Goal: Task Accomplishment & Management: Manage account settings

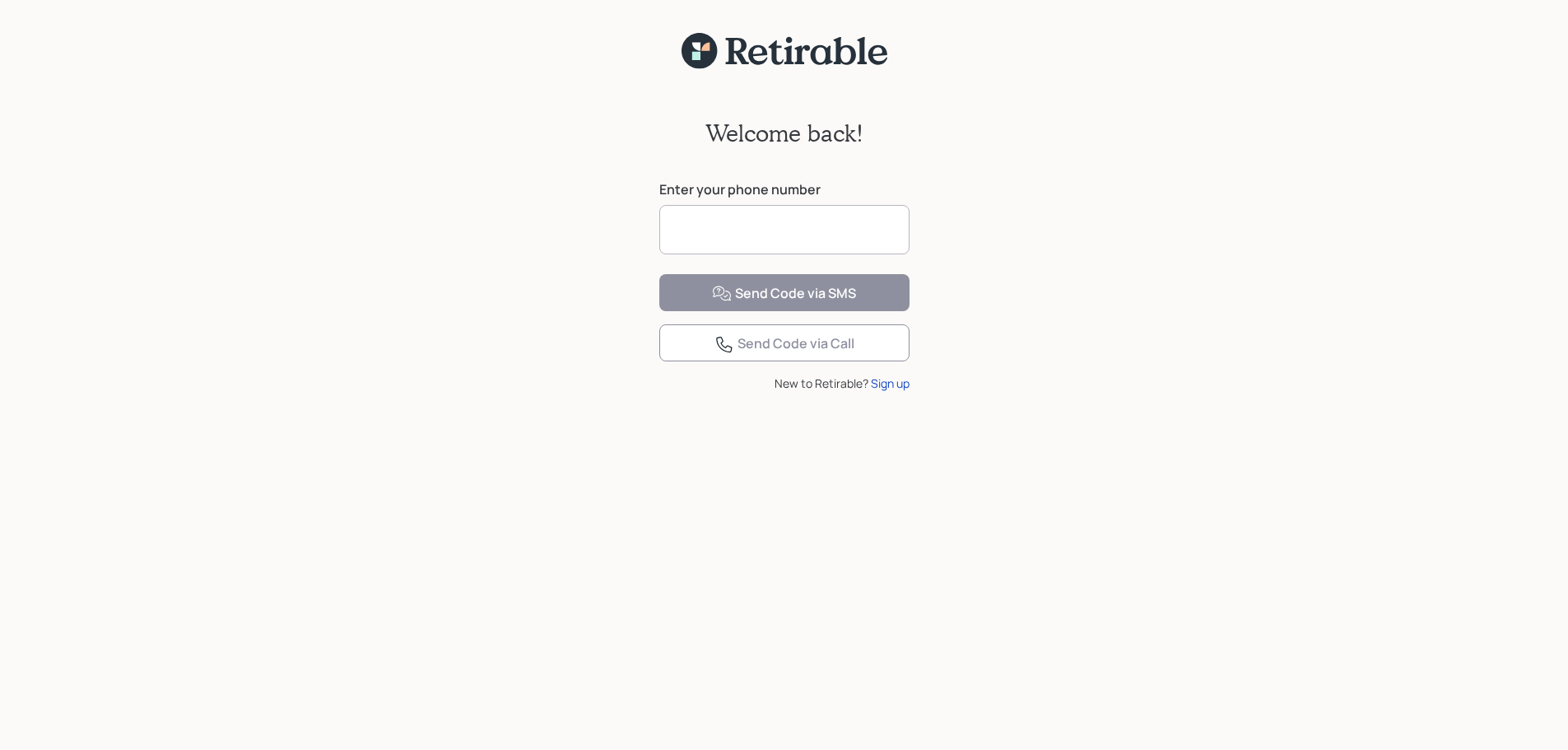
click at [846, 233] on input at bounding box center [784, 229] width 250 height 49
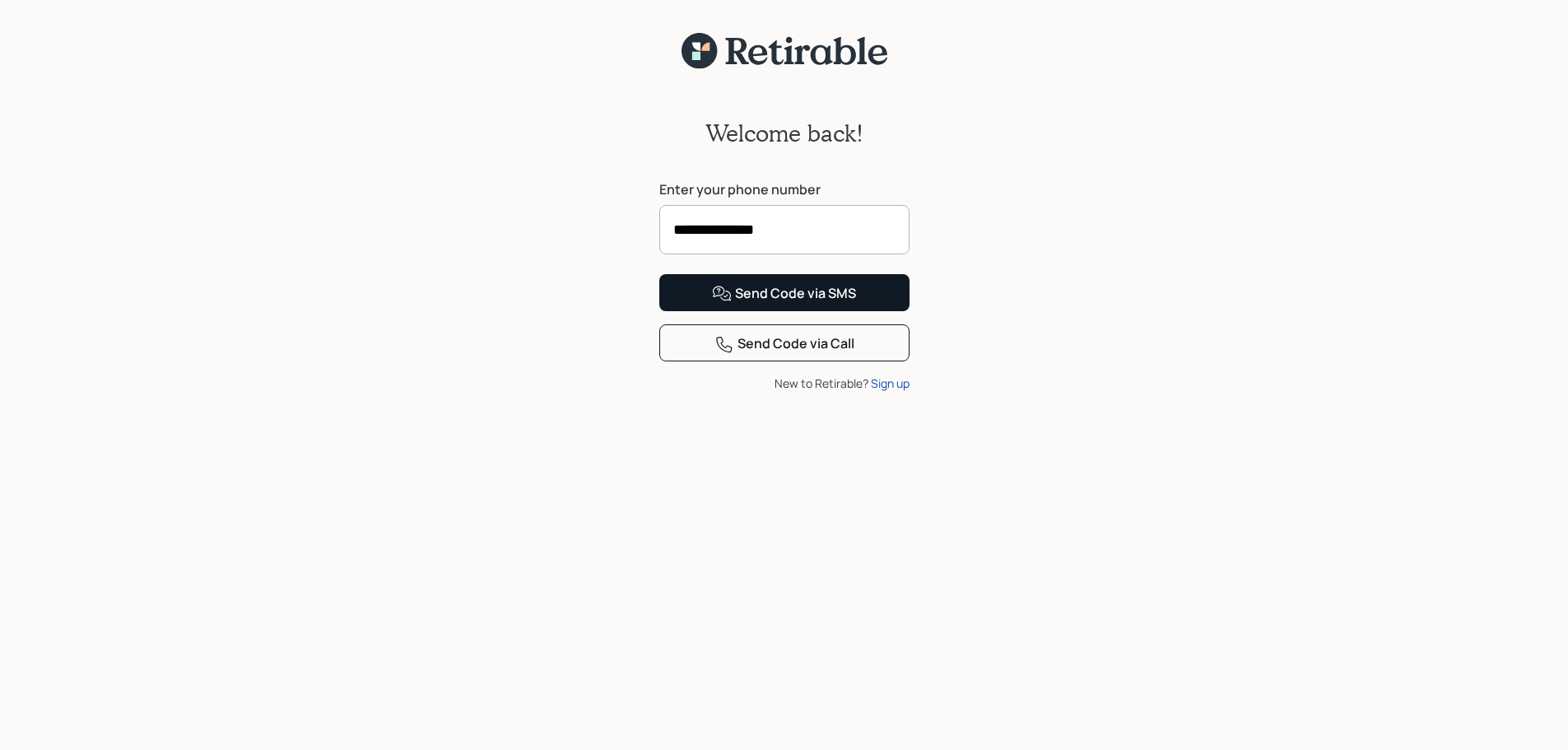
type input "**********"
click at [834, 303] on div "Send Code via SMS" at bounding box center [784, 293] width 144 height 20
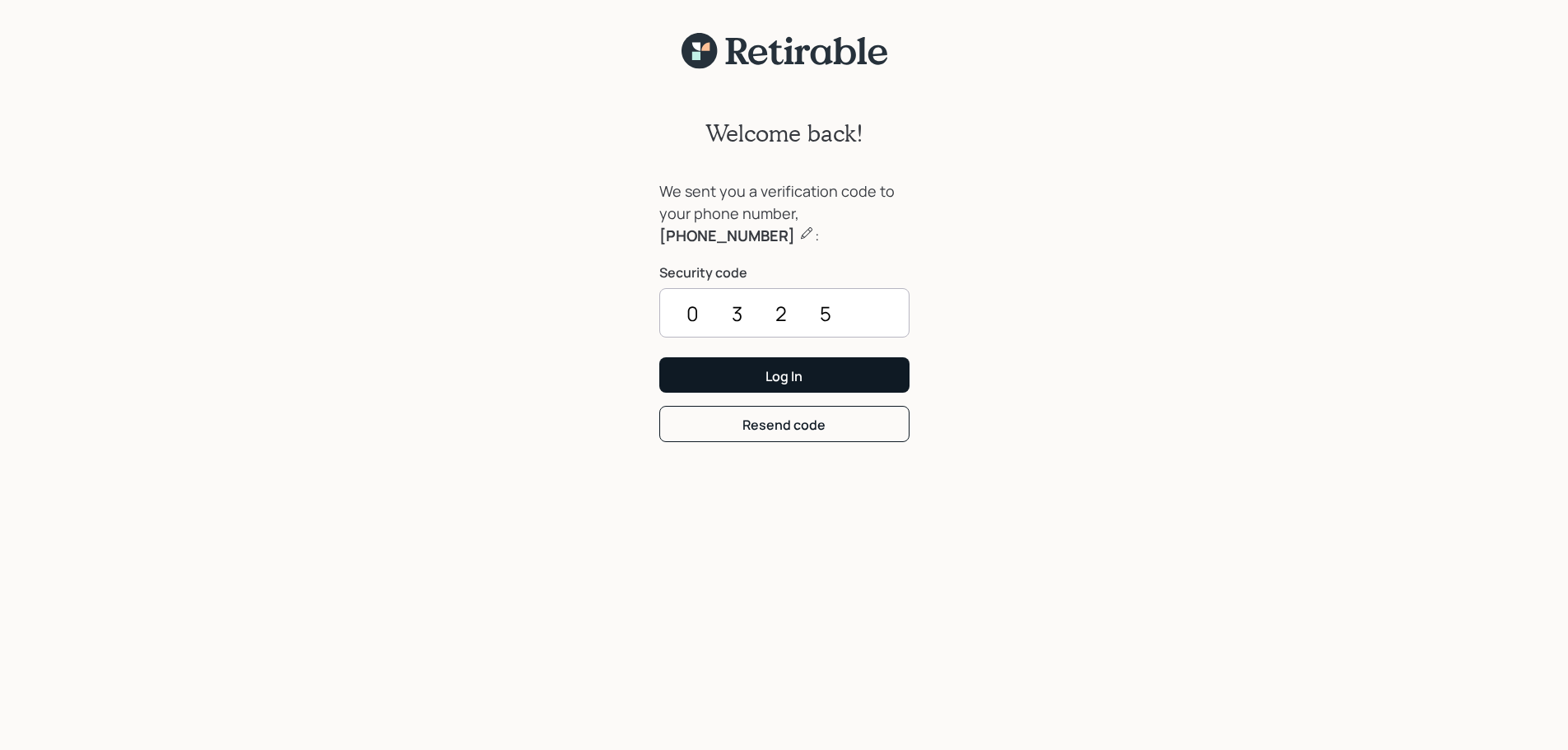
type input "0325"
click at [767, 360] on button "Log In" at bounding box center [784, 375] width 250 height 35
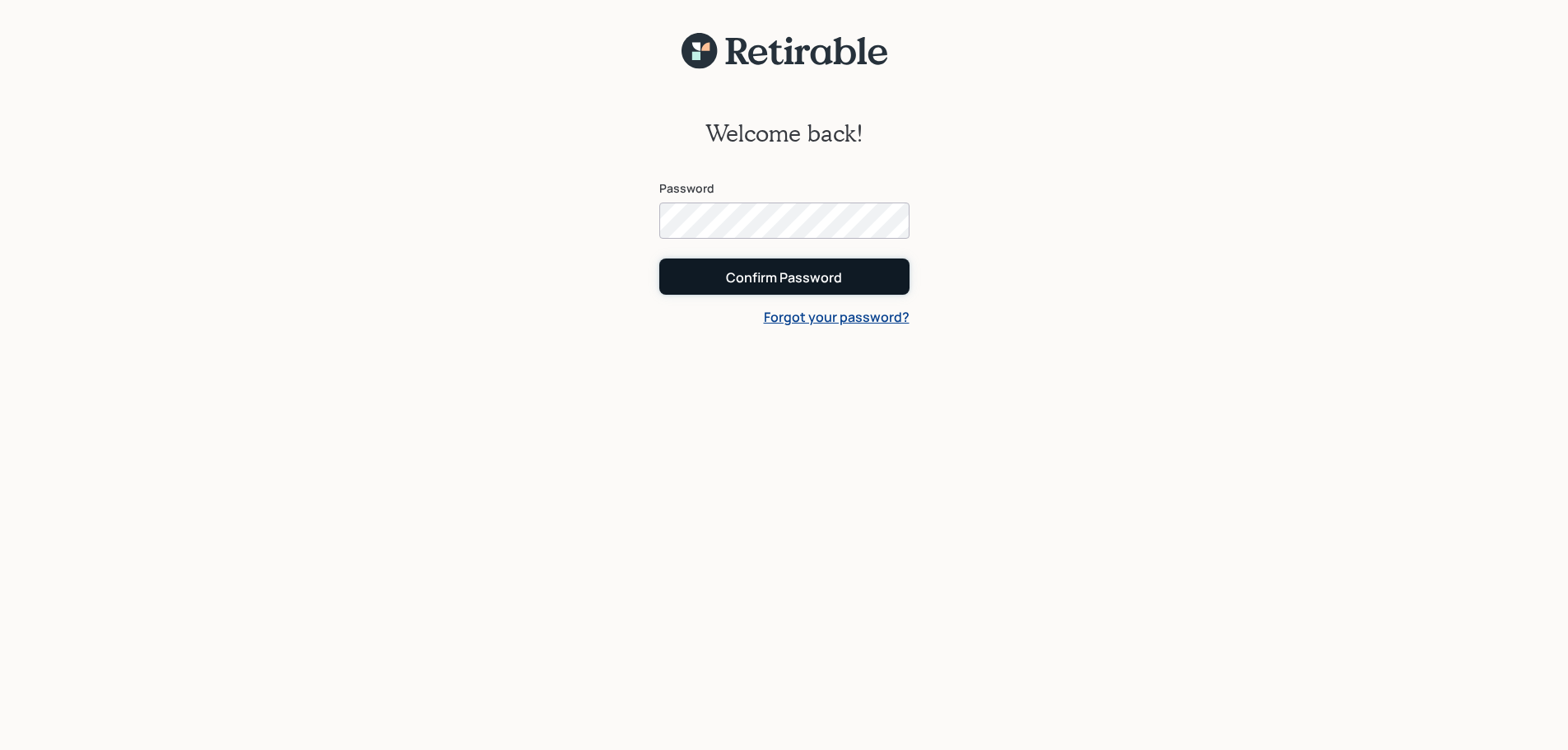
click at [846, 288] on button "Confirm Password" at bounding box center [784, 277] width 250 height 35
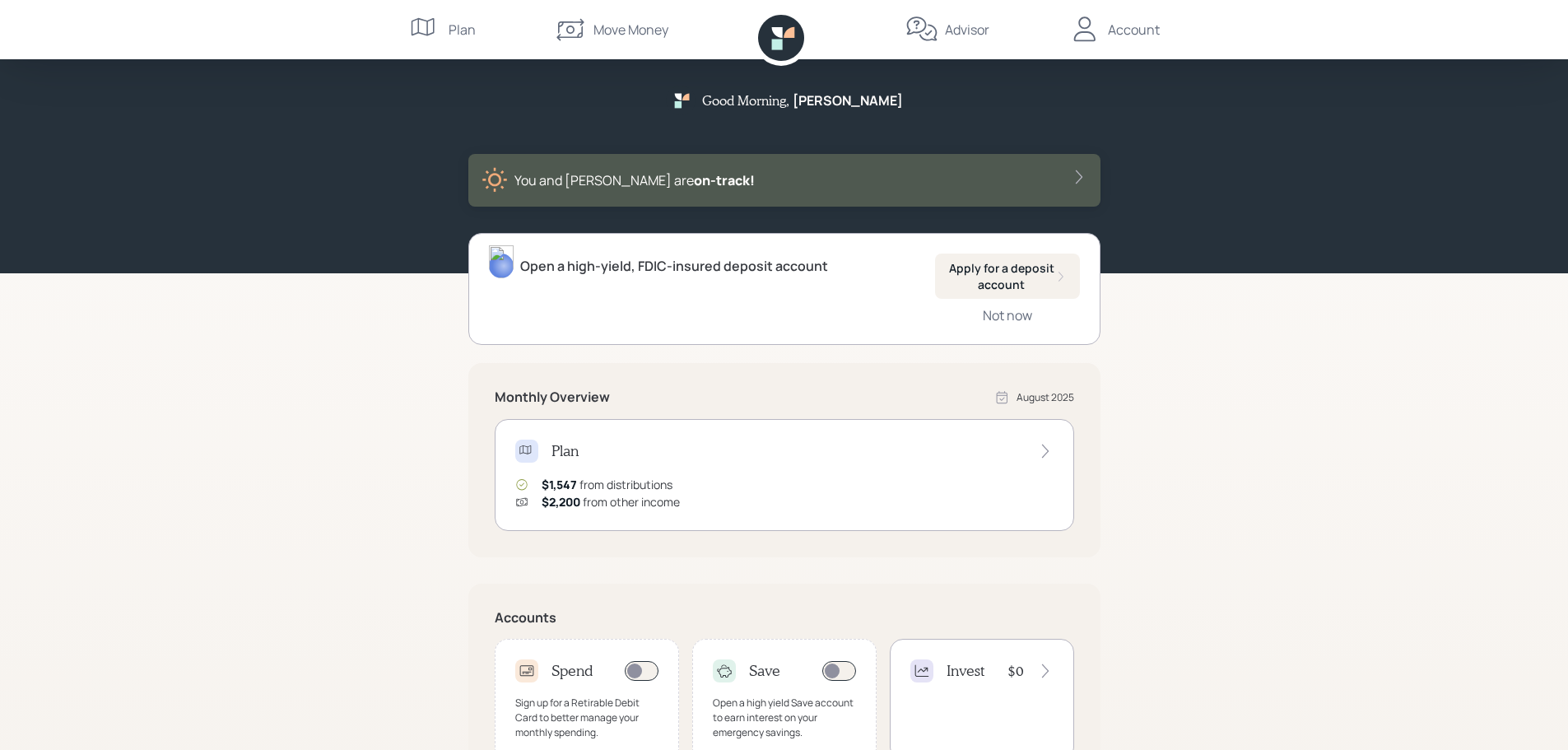
click at [1116, 34] on div "Account" at bounding box center [1133, 30] width 52 height 20
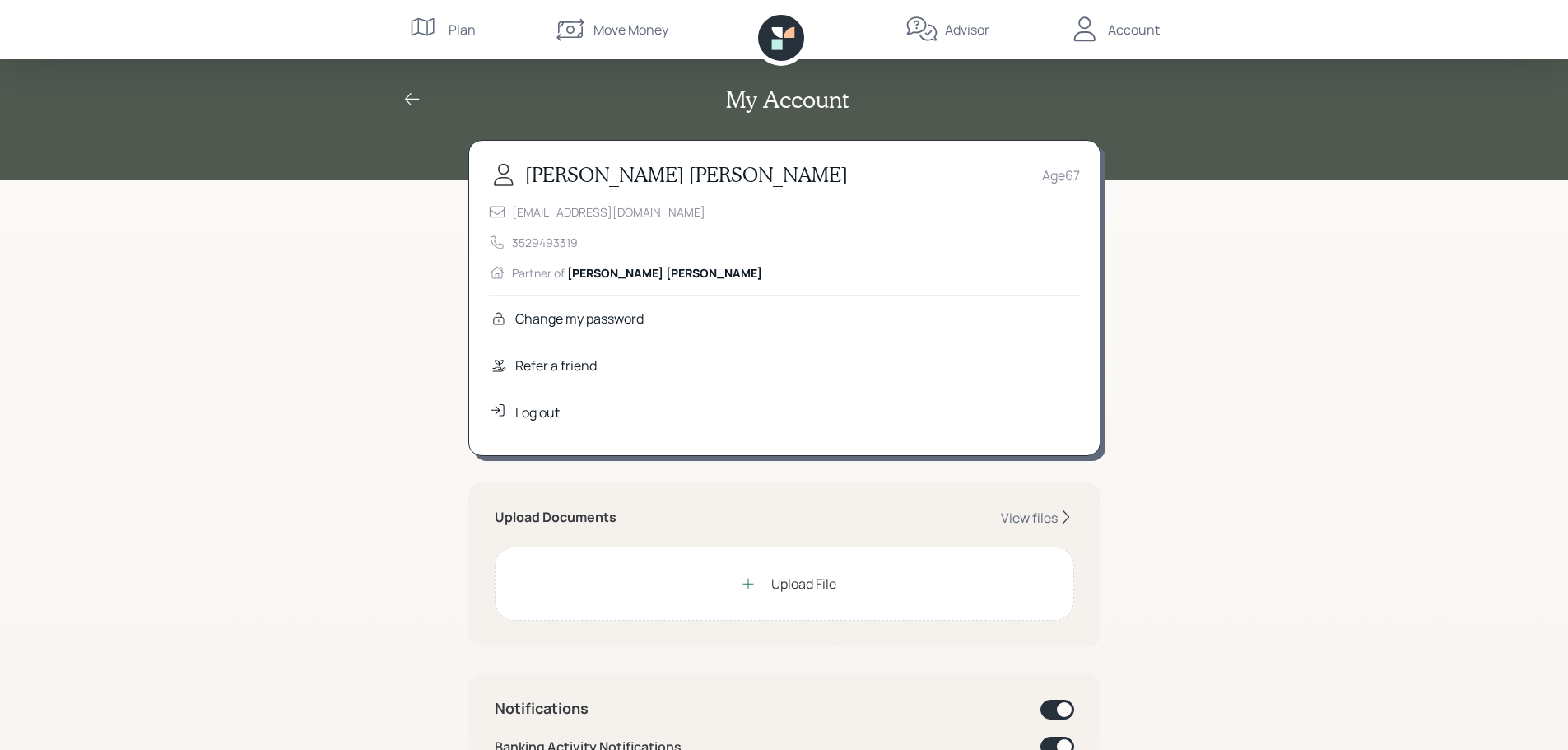
click at [1214, 259] on div "My Account [PERSON_NAME] Age [DEMOGRAPHIC_DATA] [EMAIL_ADDRESS][DOMAIN_NAME] 35…" at bounding box center [784, 755] width 1568 height 1511
click at [444, 24] on div "Plan" at bounding box center [443, 30] width 67 height 59
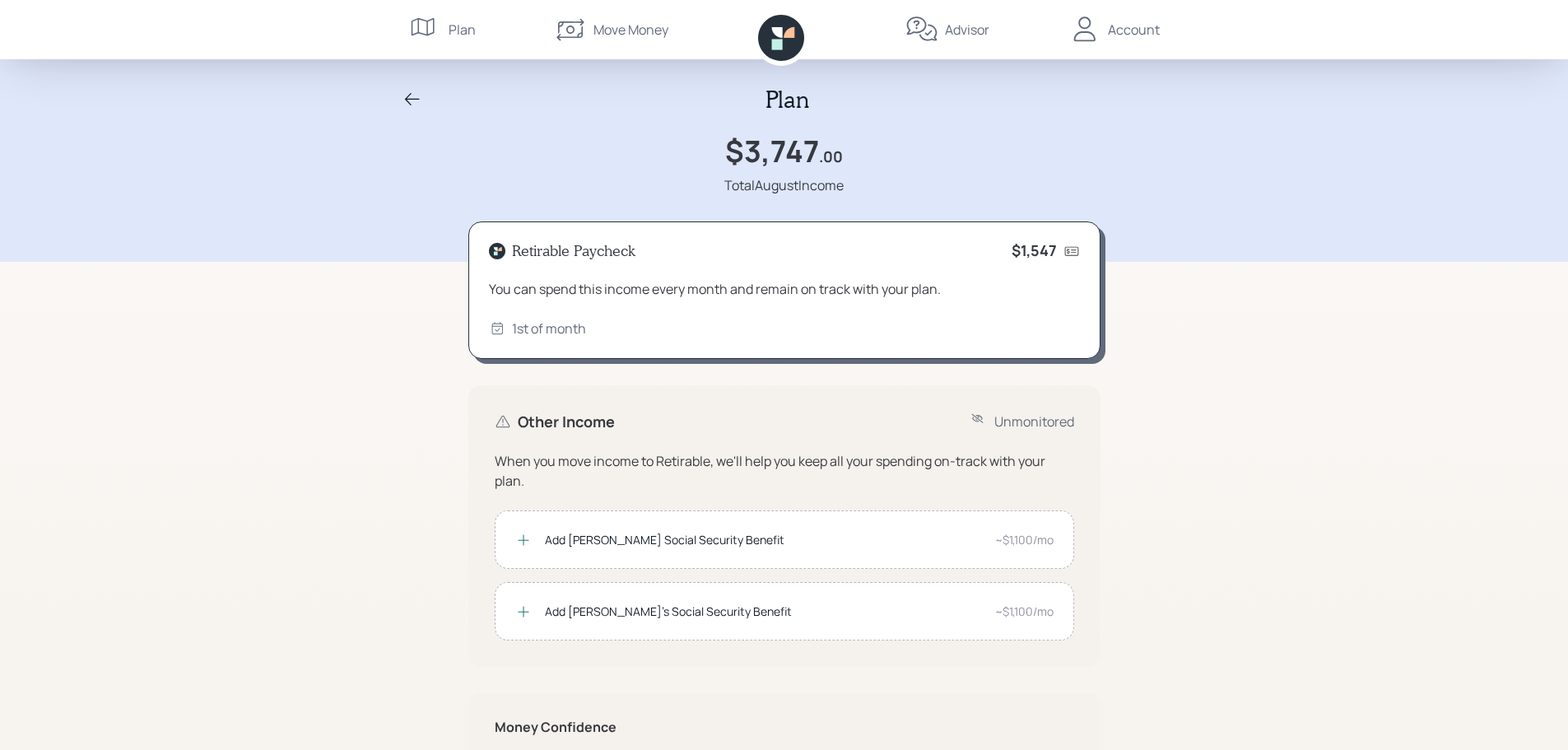
click at [650, 32] on div "Move Money" at bounding box center [631, 30] width 75 height 20
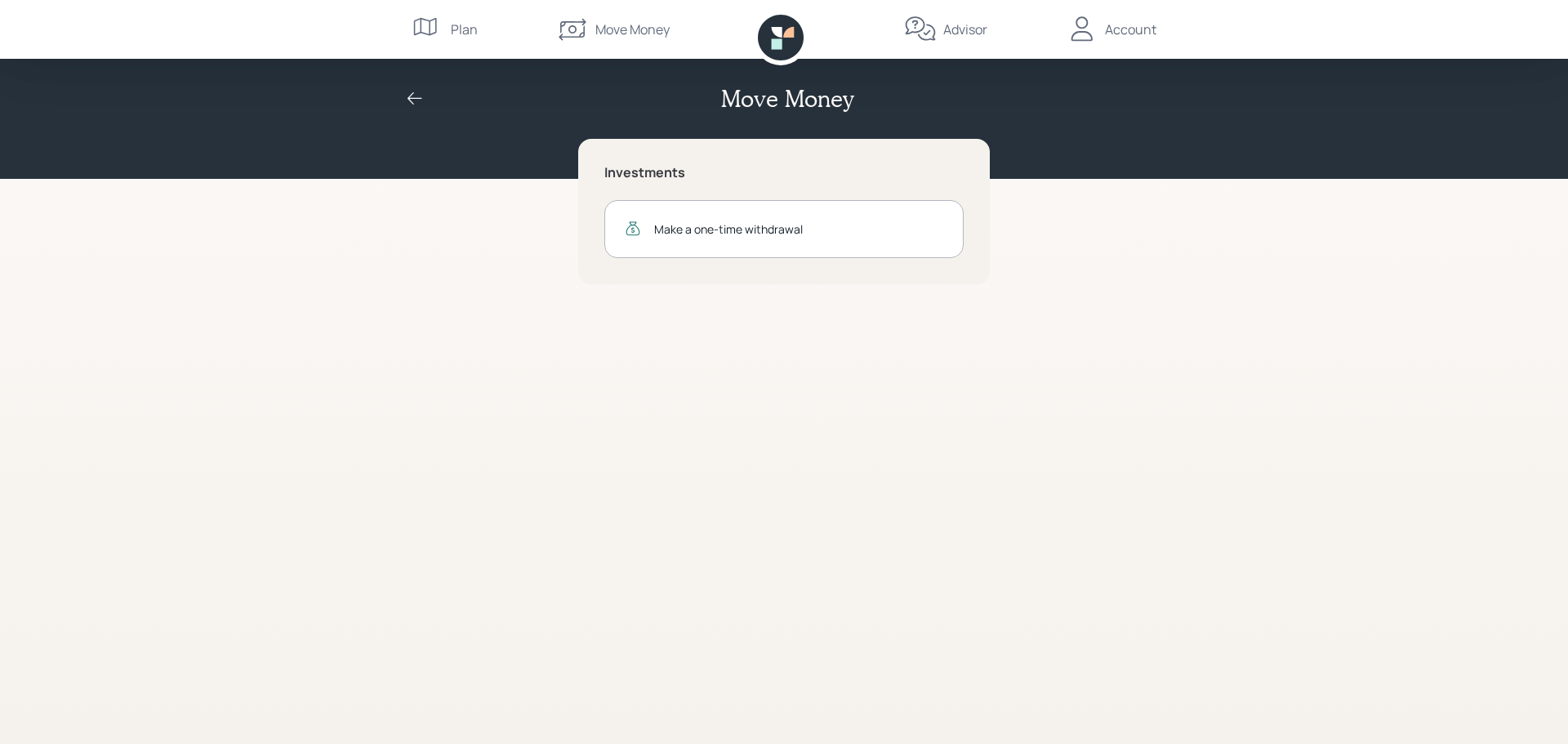
click at [1174, 229] on div "Move Money Investments Make a one-time withdrawal Plan Move Money Advisor Accou…" at bounding box center [784, 372] width 1568 height 744
click at [746, 234] on div "Make a one-time withdrawal" at bounding box center [799, 229] width 289 height 18
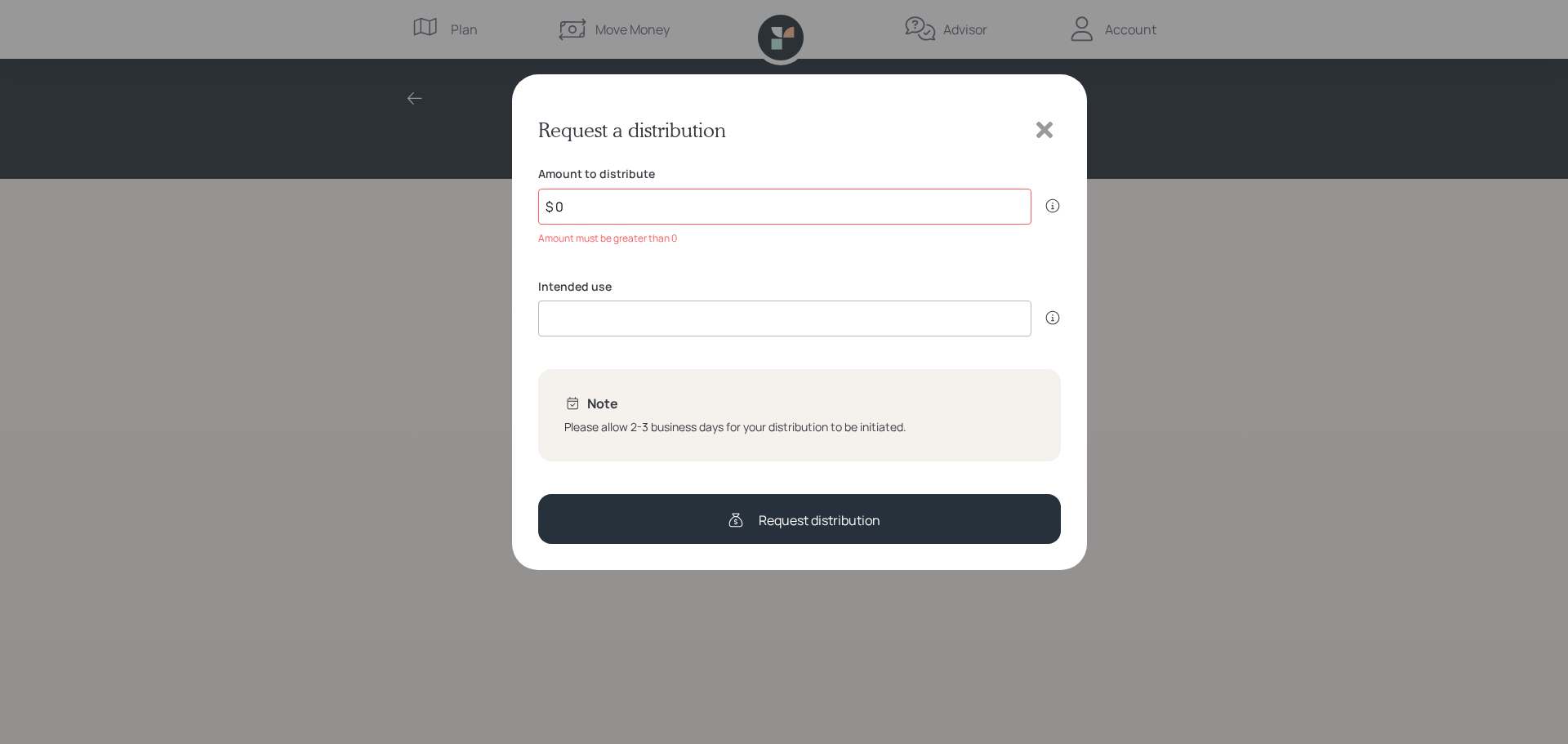
click at [1038, 130] on icon at bounding box center [1044, 129] width 24 height 24
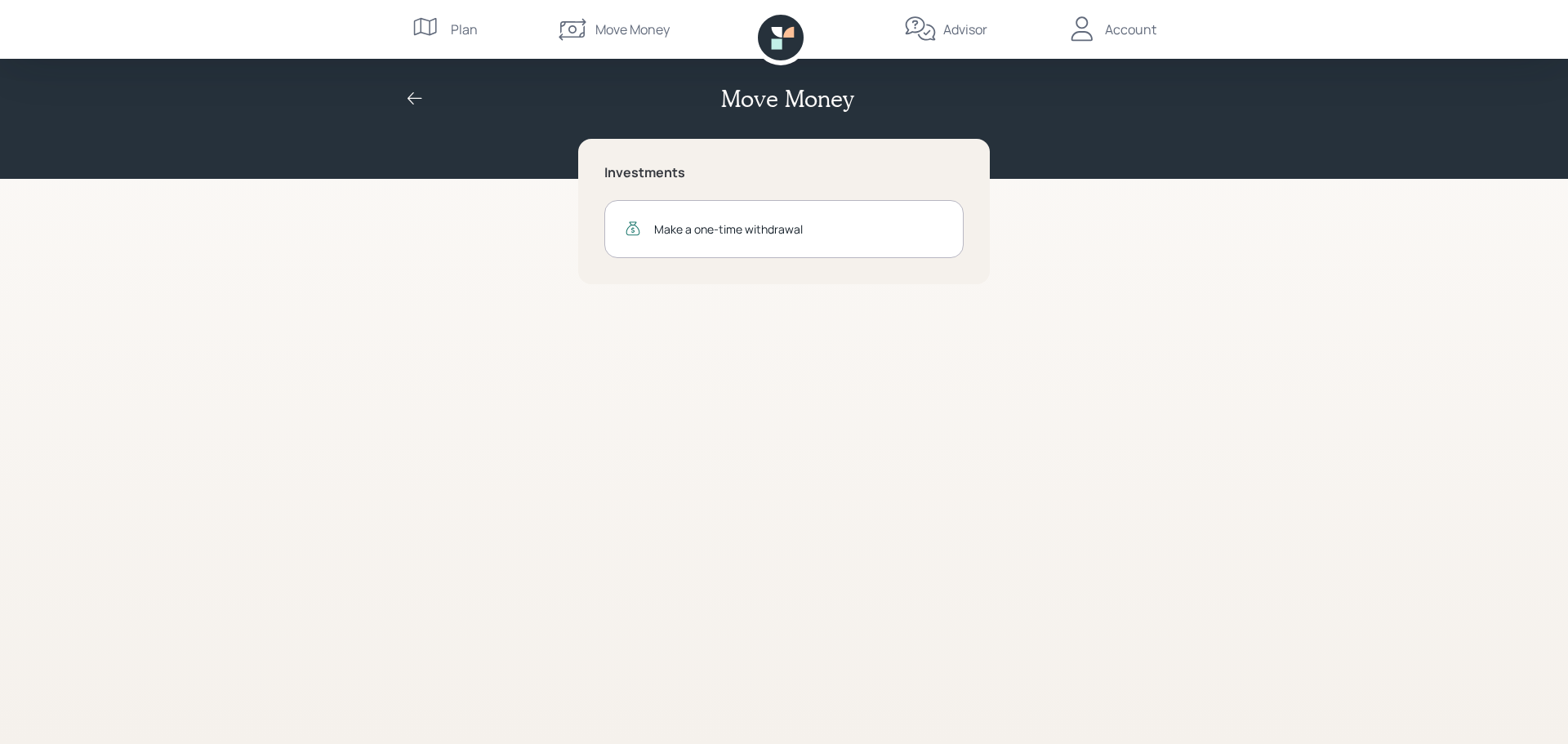
click at [466, 32] on div "Plan" at bounding box center [464, 29] width 27 height 20
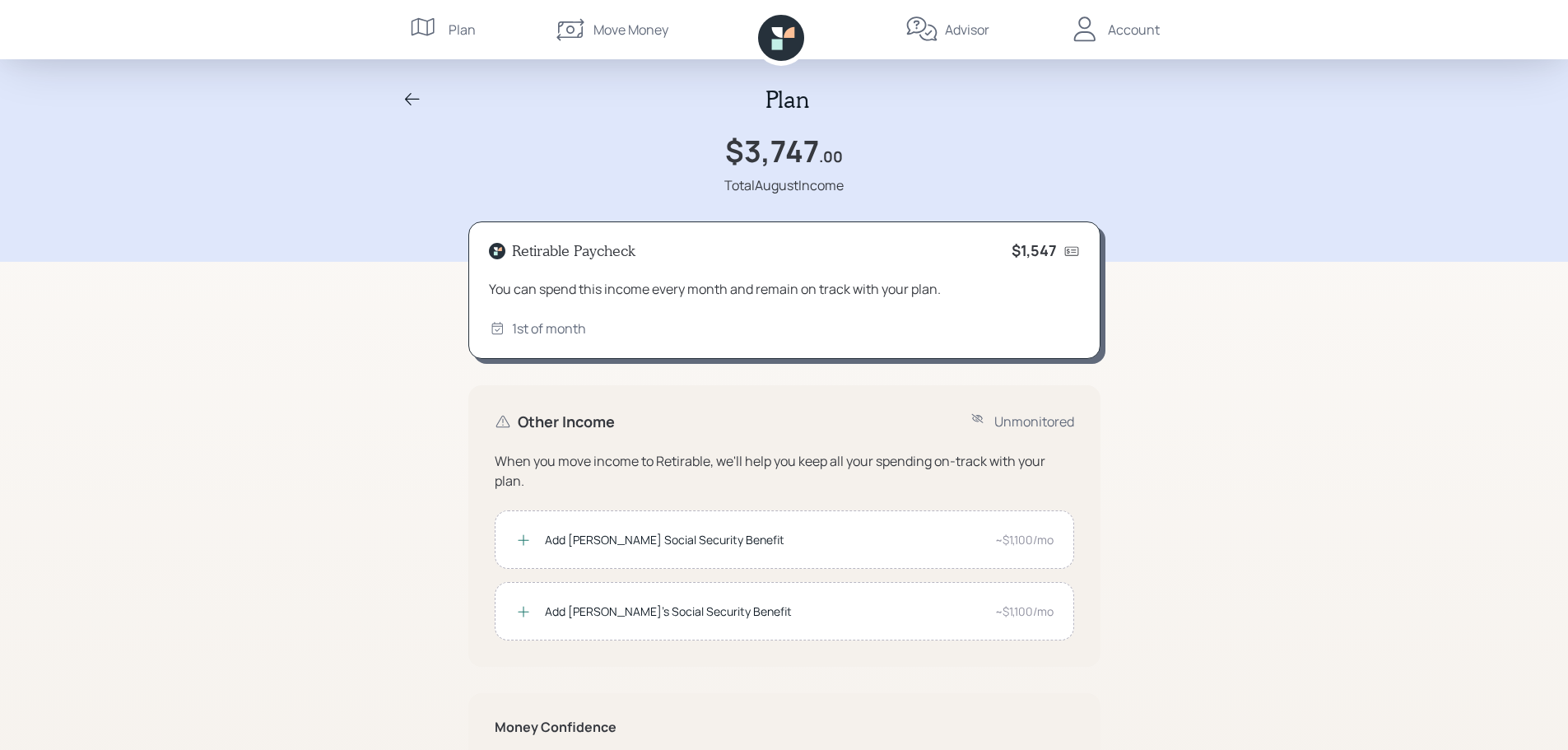
click at [842, 306] on div "Retirable Paycheck $1,547 You can spend this income every month and remain on t…" at bounding box center [784, 290] width 632 height 138
click at [1044, 261] on div "Retirable Paycheck $1,547 You can spend this income every month and remain on t…" at bounding box center [784, 290] width 632 height 138
click at [554, 329] on div "1st of month" at bounding box center [548, 329] width 74 height 20
click at [785, 39] on icon at bounding box center [781, 37] width 46 height 46
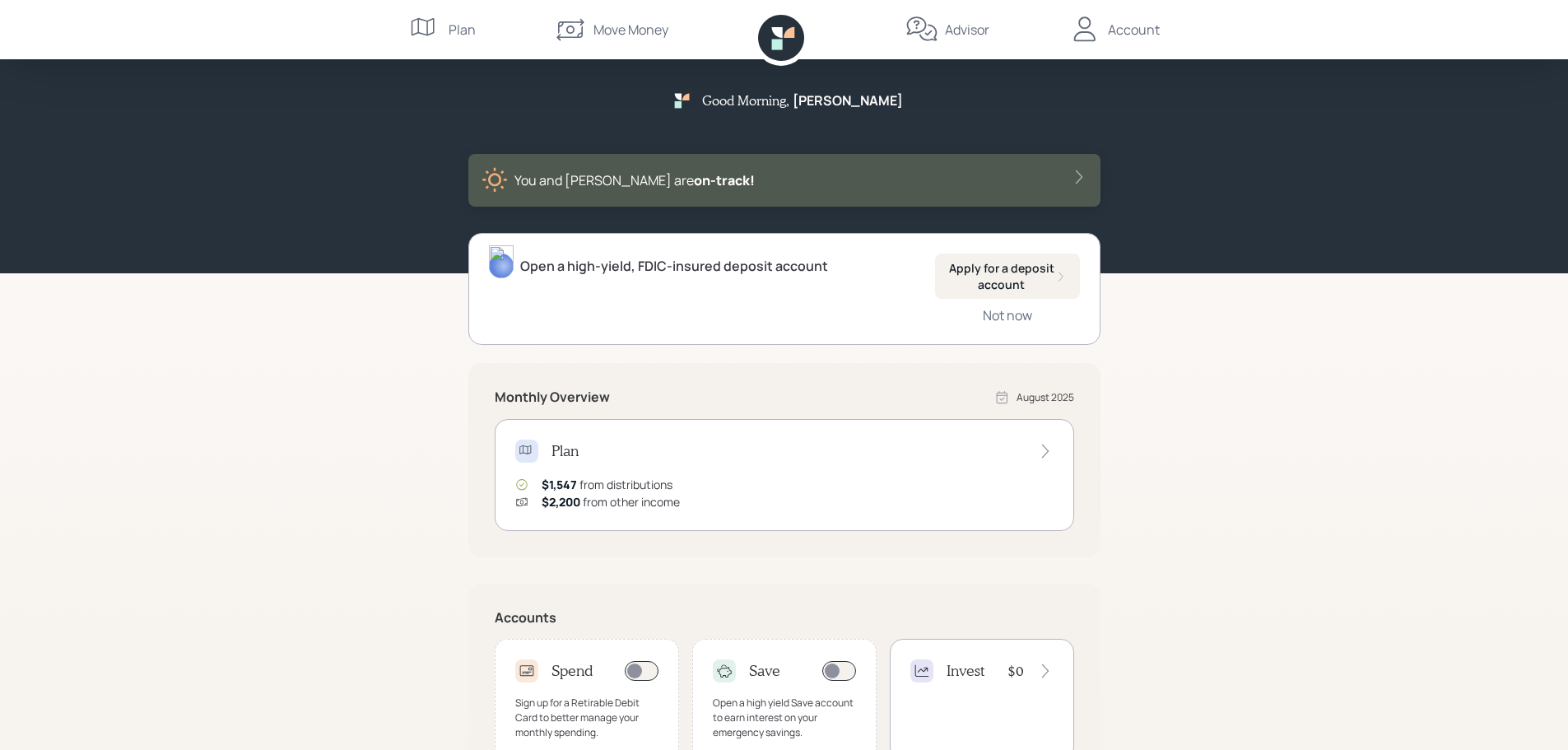
click at [462, 32] on div "Plan" at bounding box center [463, 30] width 28 height 20
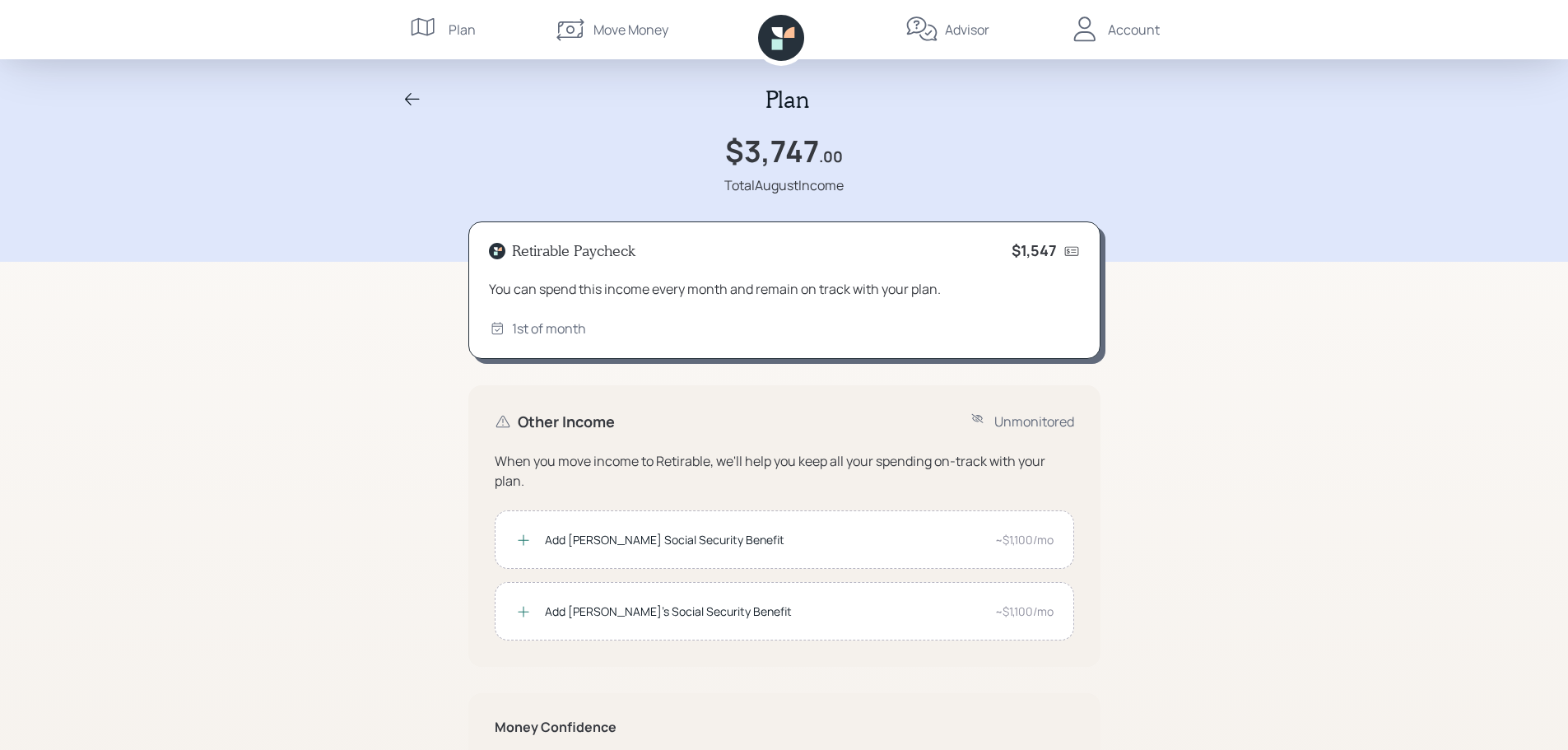
click at [960, 35] on div "Advisor" at bounding box center [967, 30] width 44 height 20
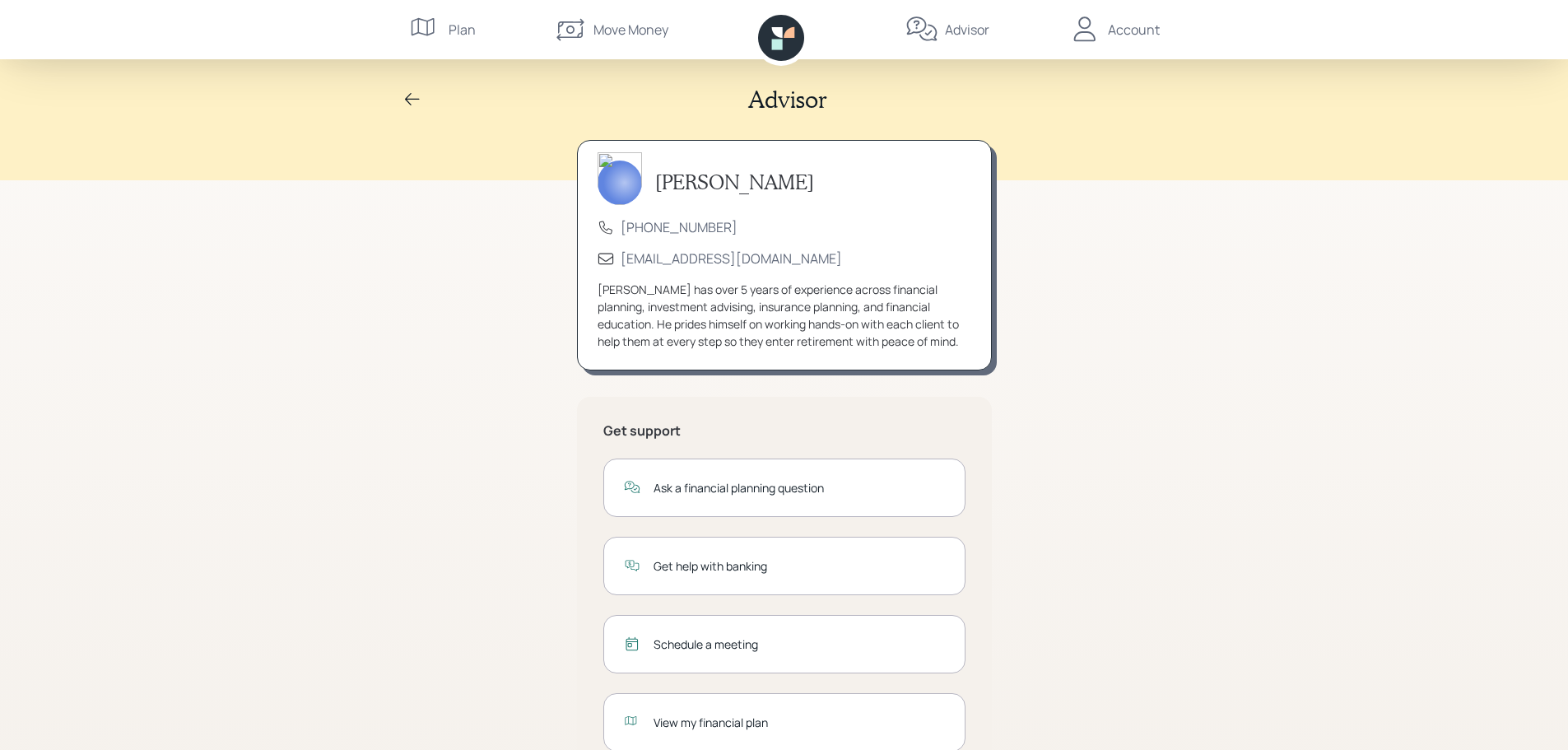
click at [420, 97] on icon at bounding box center [412, 99] width 20 height 20
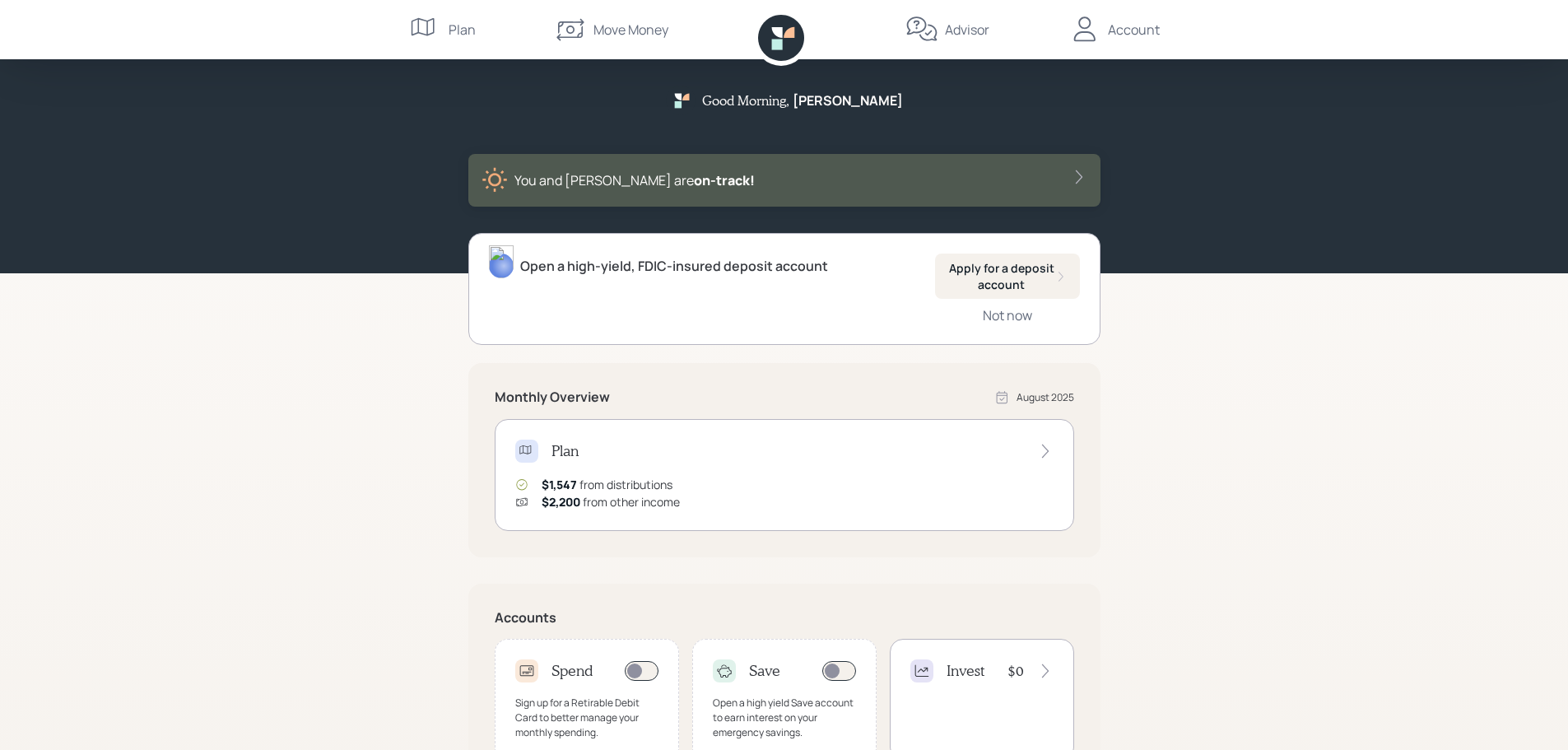
click at [1042, 454] on icon at bounding box center [1044, 451] width 17 height 17
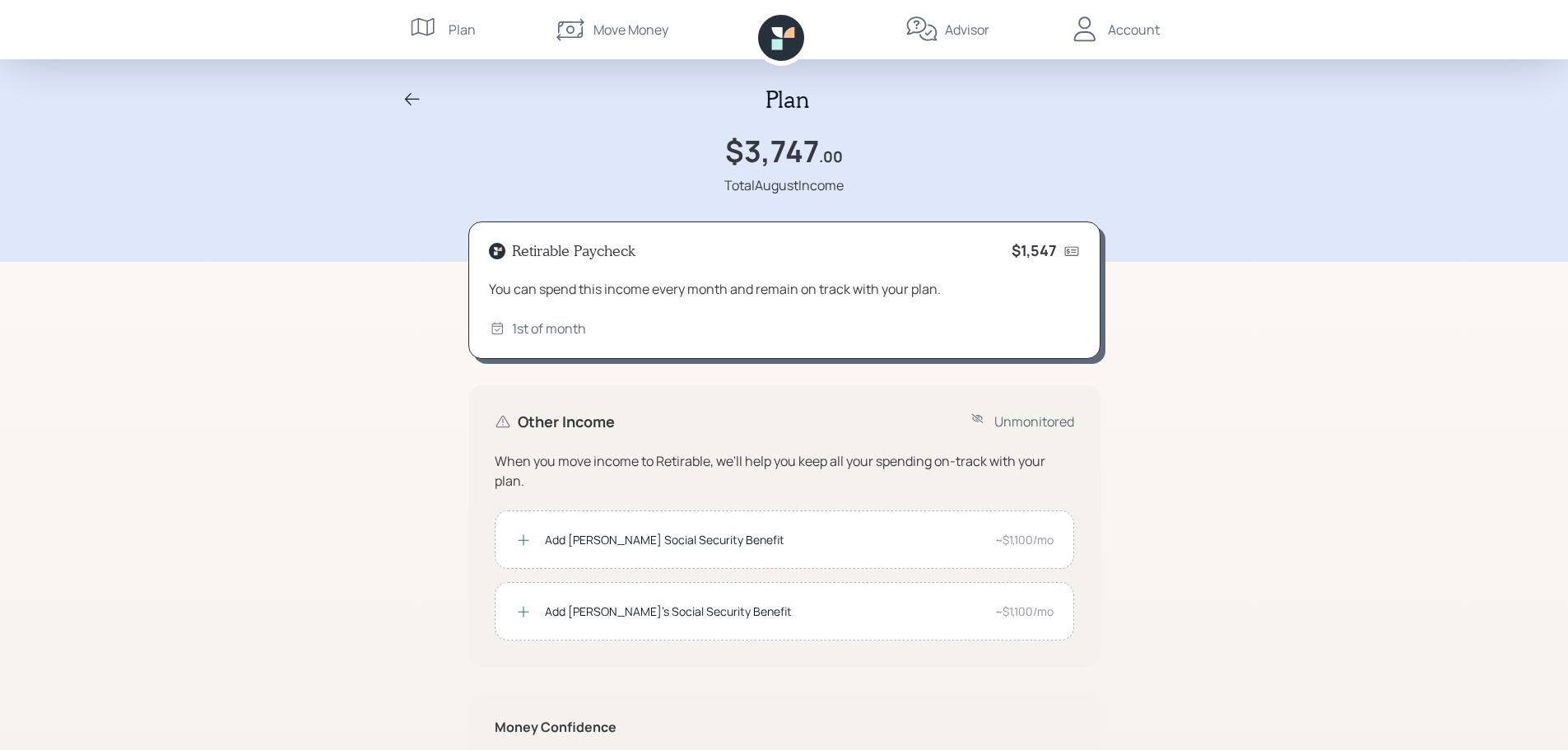
click at [1140, 30] on div "Account" at bounding box center [1133, 30] width 52 height 20
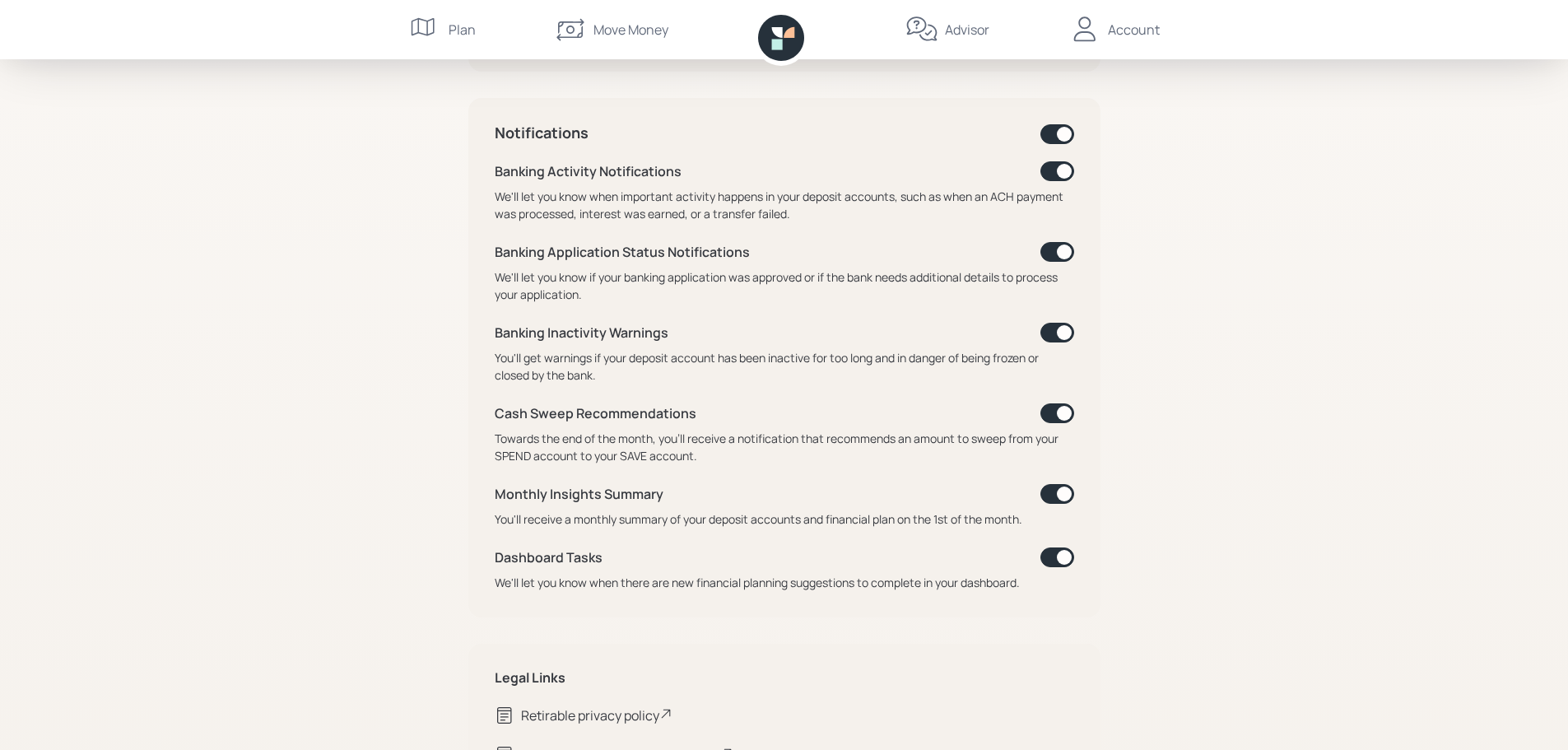
scroll to position [576, 0]
click at [1059, 130] on span at bounding box center [1057, 133] width 33 height 20
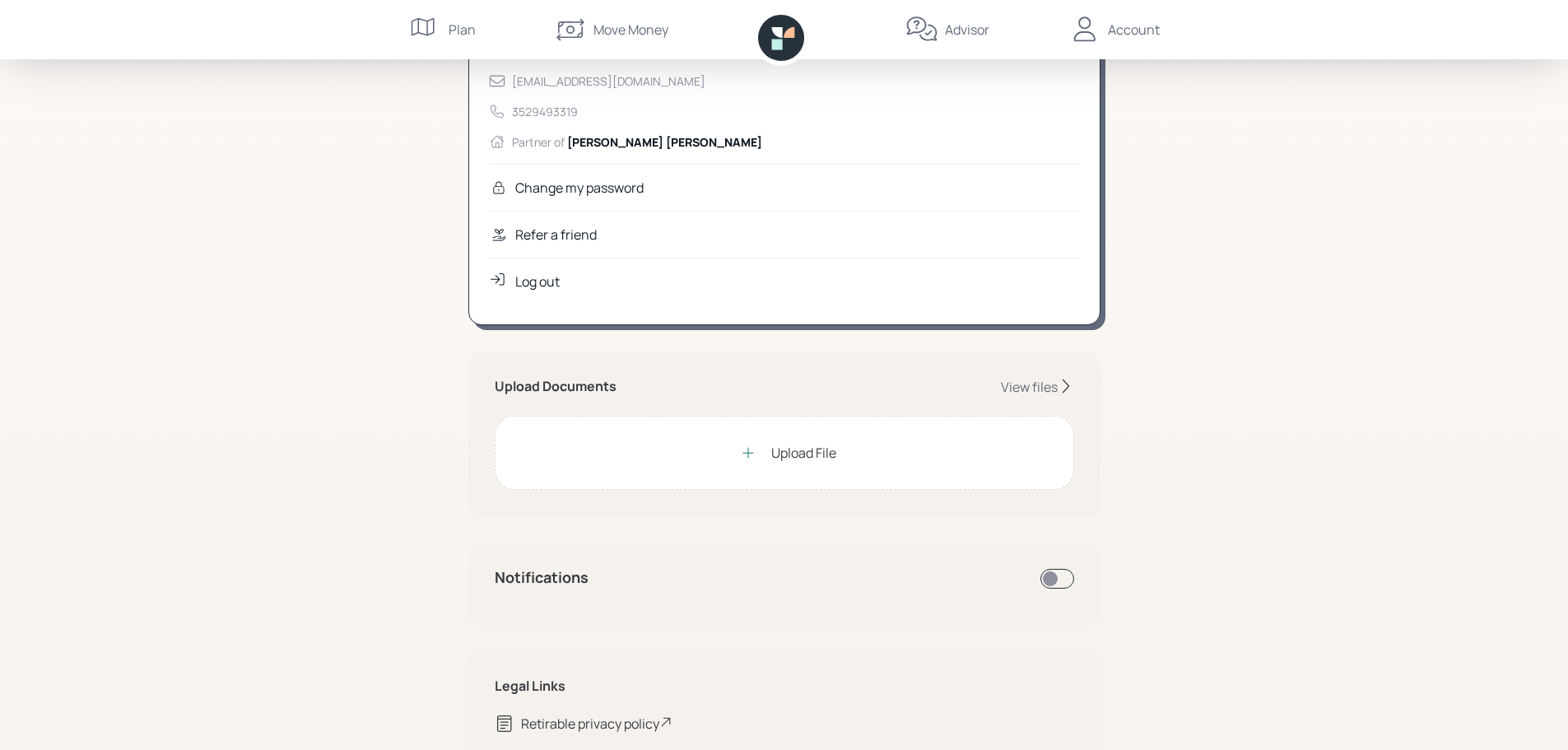
scroll to position [325, 0]
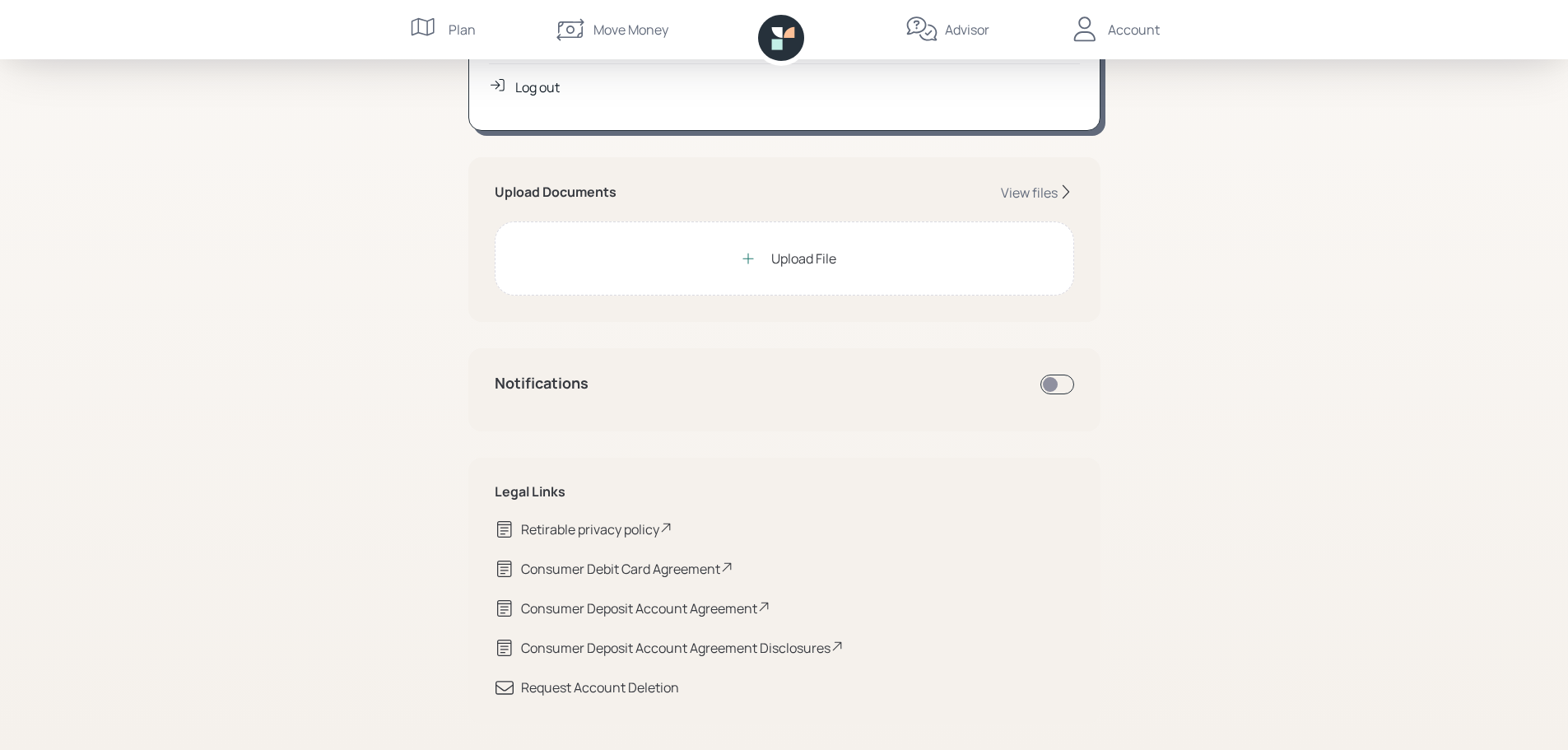
click at [1067, 384] on span at bounding box center [1057, 384] width 33 height 20
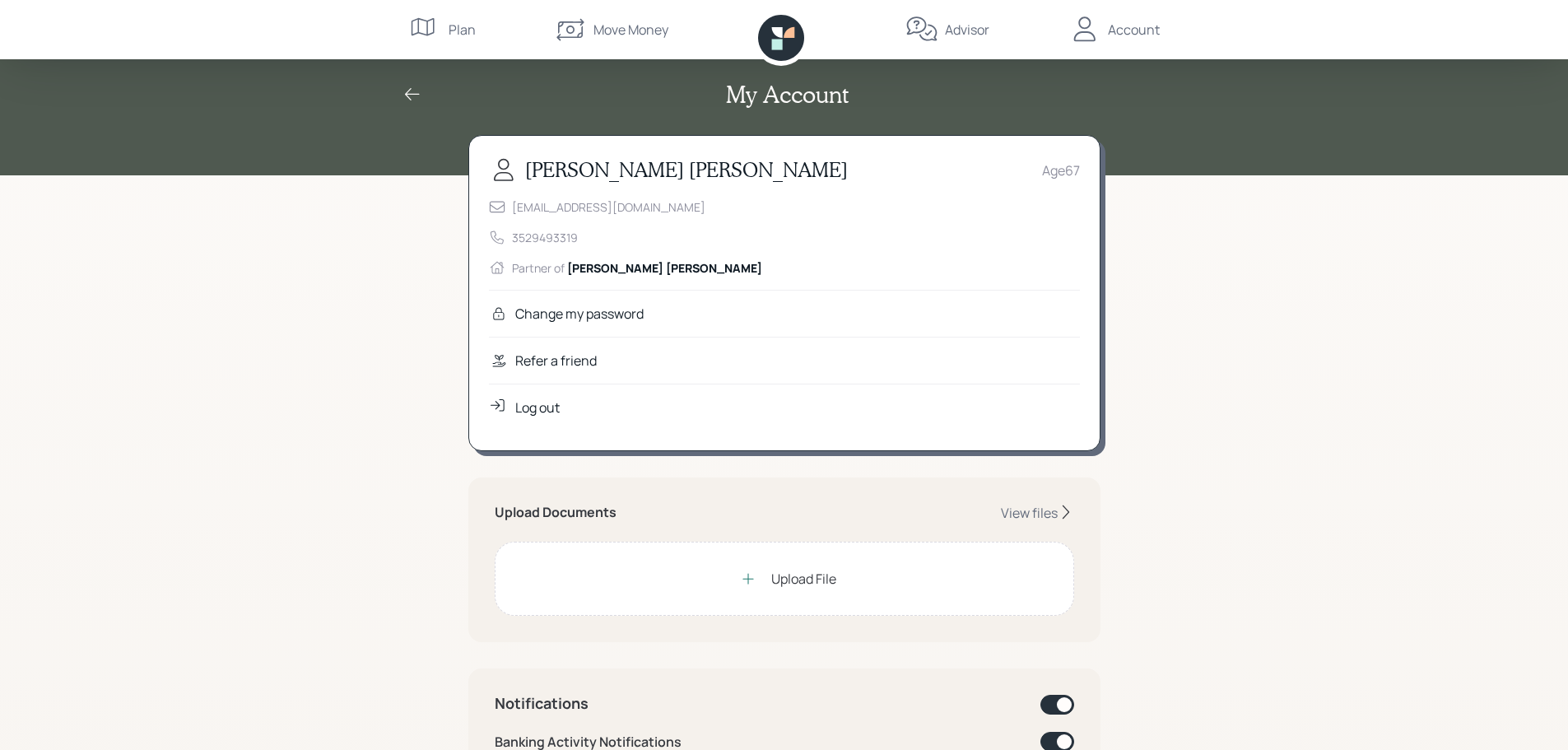
scroll to position [0, 0]
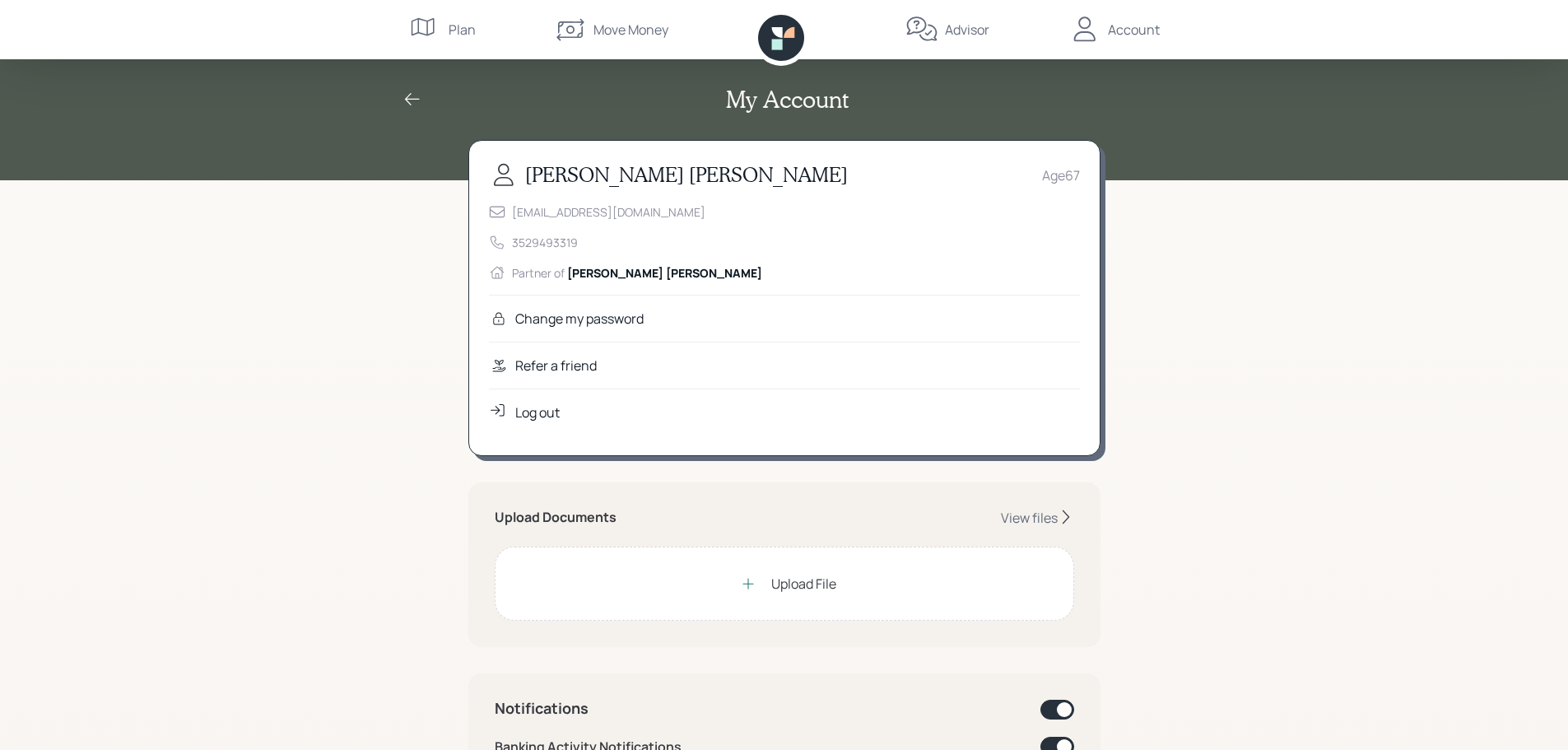
click at [782, 41] on icon at bounding box center [776, 43] width 11 height 11
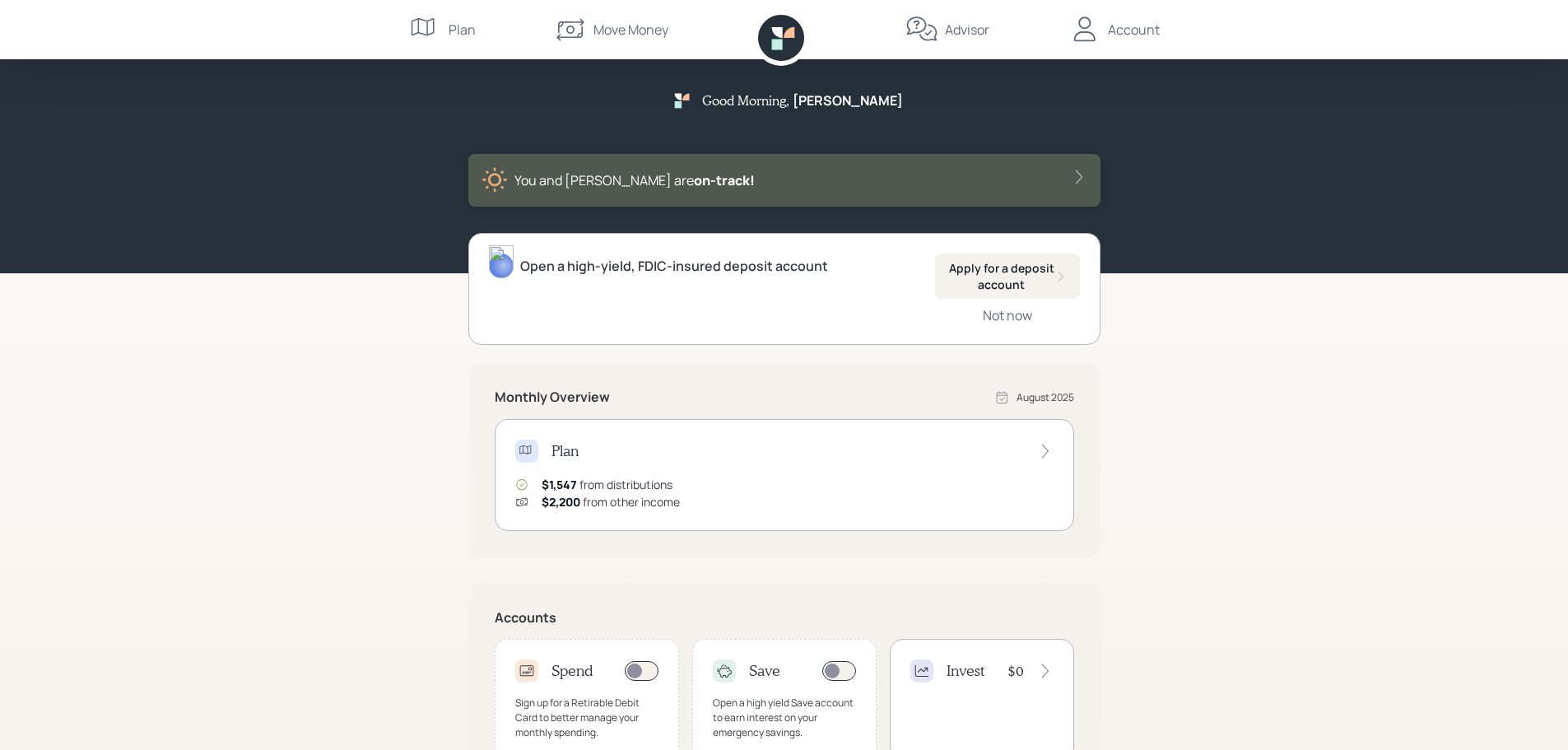
click at [1069, 176] on div "You and [PERSON_NAME] are on‑track!" at bounding box center [784, 180] width 605 height 27
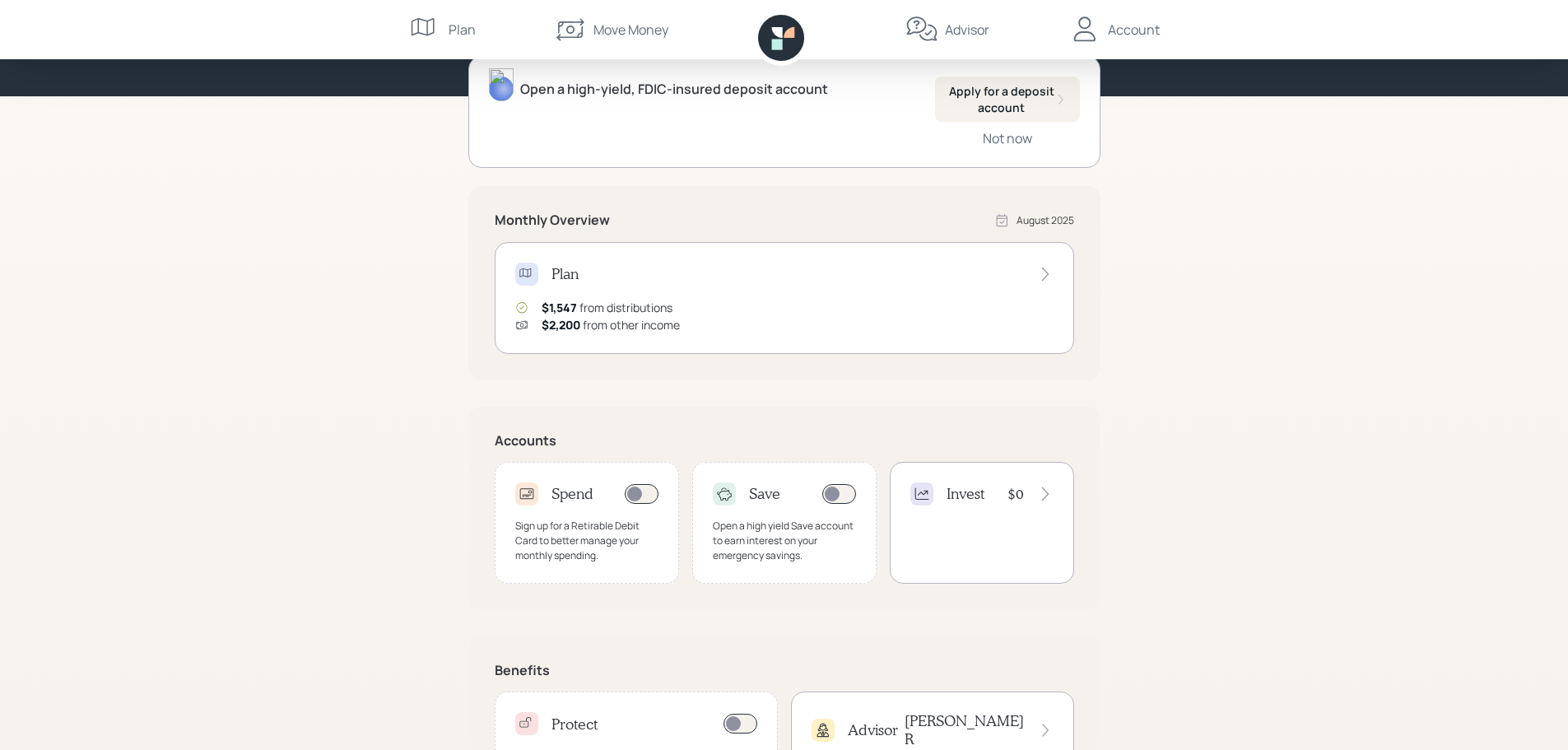
scroll to position [292, 0]
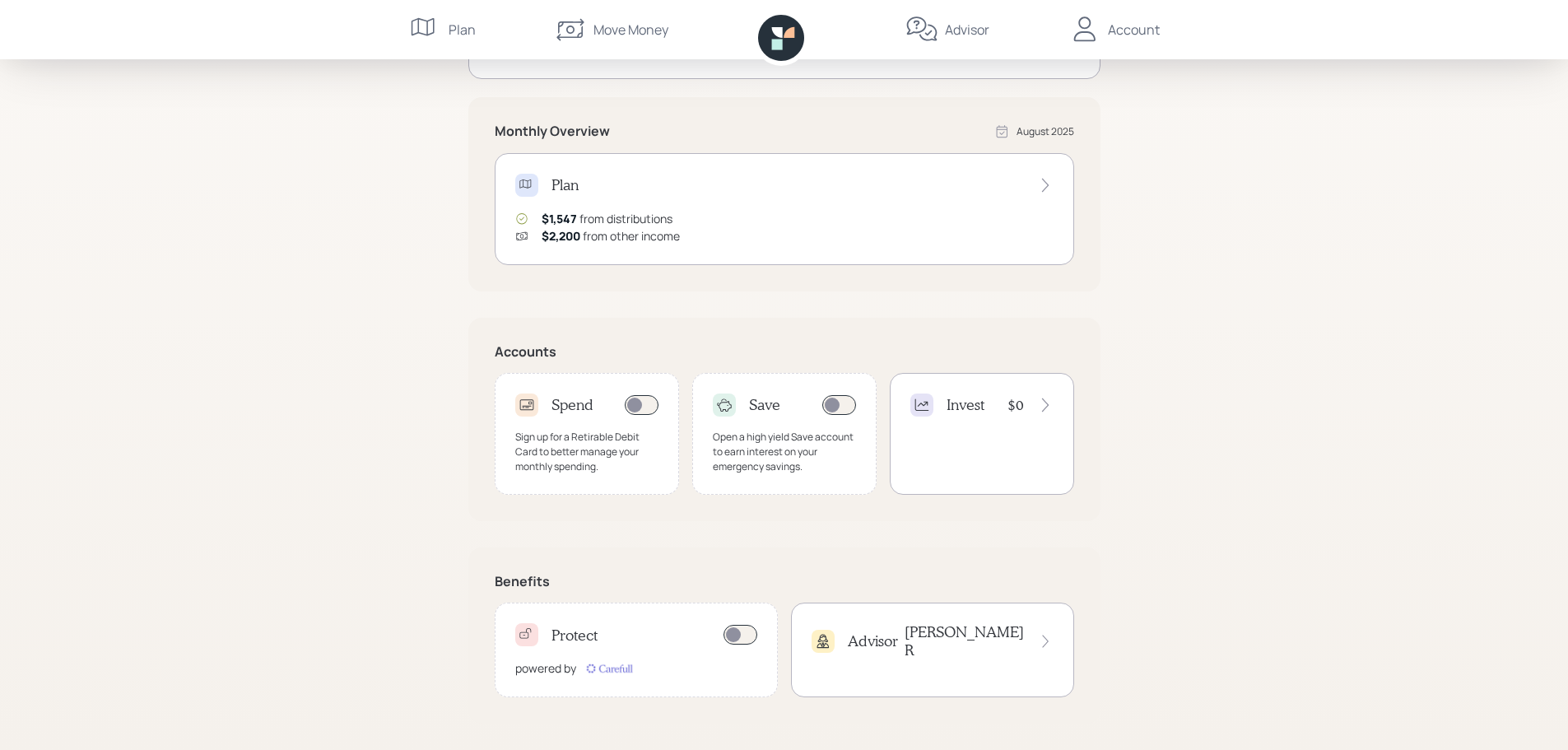
click at [1043, 181] on icon at bounding box center [1044, 185] width 7 height 14
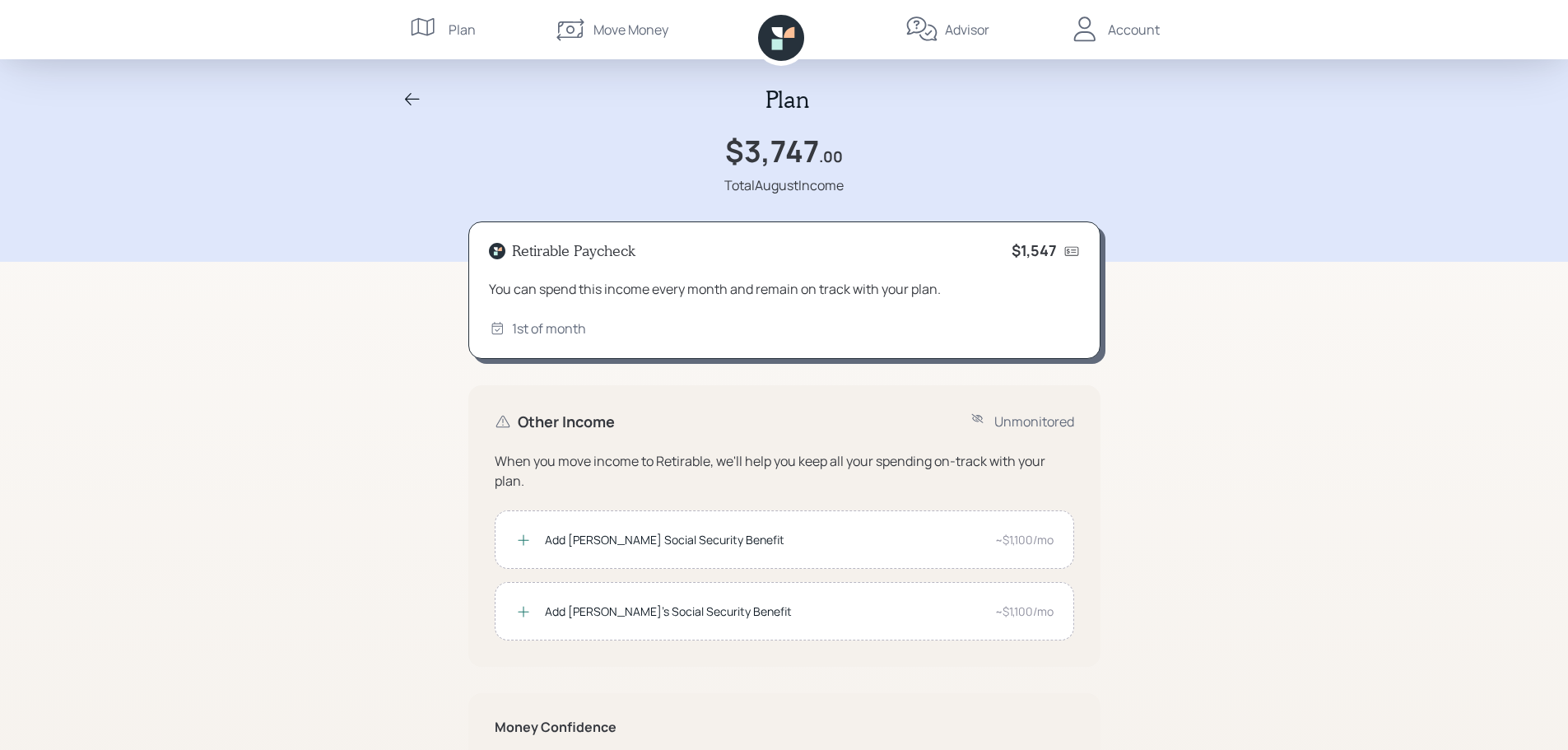
click at [534, 330] on div "1st of month" at bounding box center [548, 329] width 74 height 20
click at [457, 21] on div "Plan" at bounding box center [463, 30] width 28 height 20
click at [456, 25] on div "Plan" at bounding box center [463, 30] width 28 height 20
click at [418, 34] on icon at bounding box center [425, 29] width 32 height 32
click at [399, 100] on div "Plan" at bounding box center [784, 99] width 790 height 28
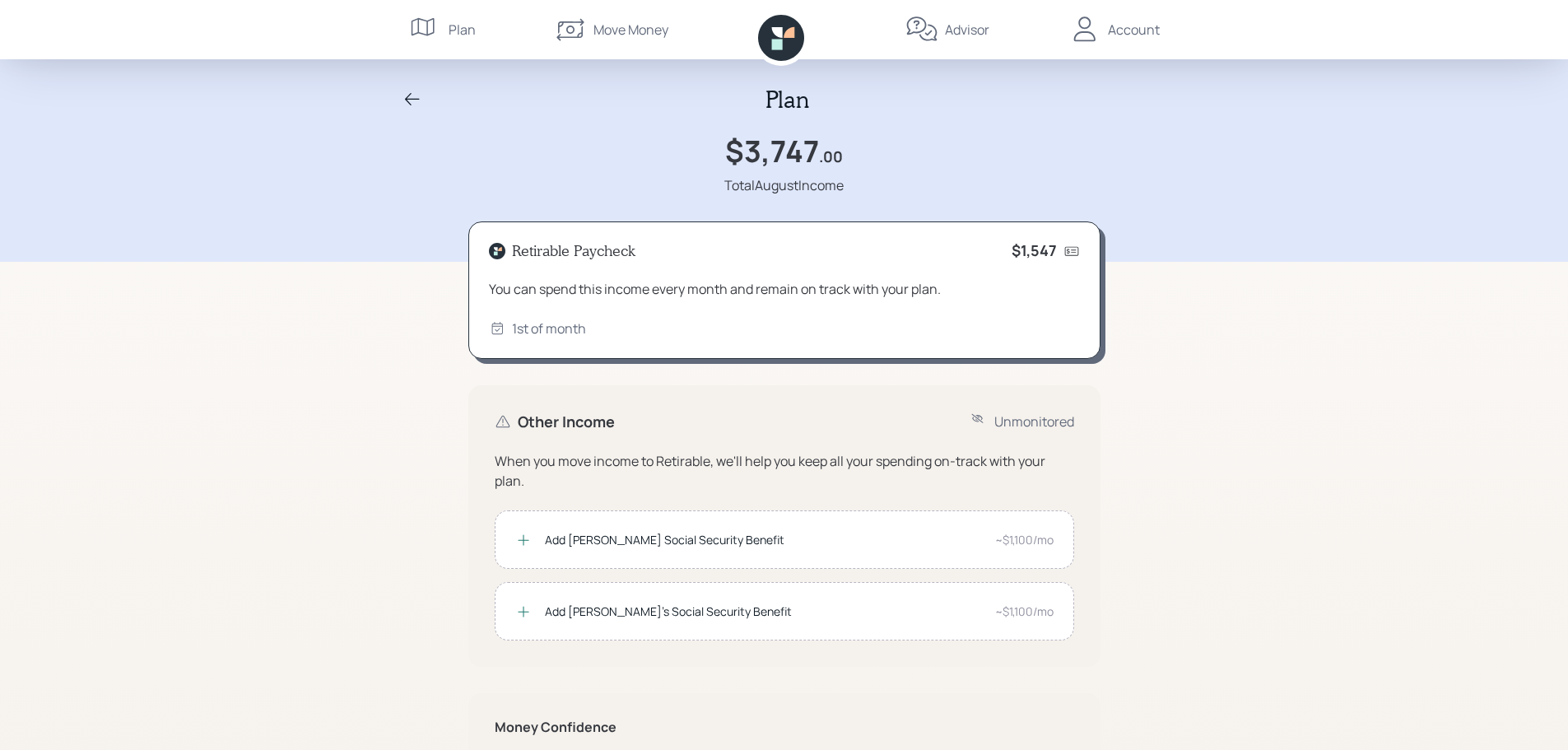
click at [415, 99] on icon at bounding box center [412, 99] width 20 height 20
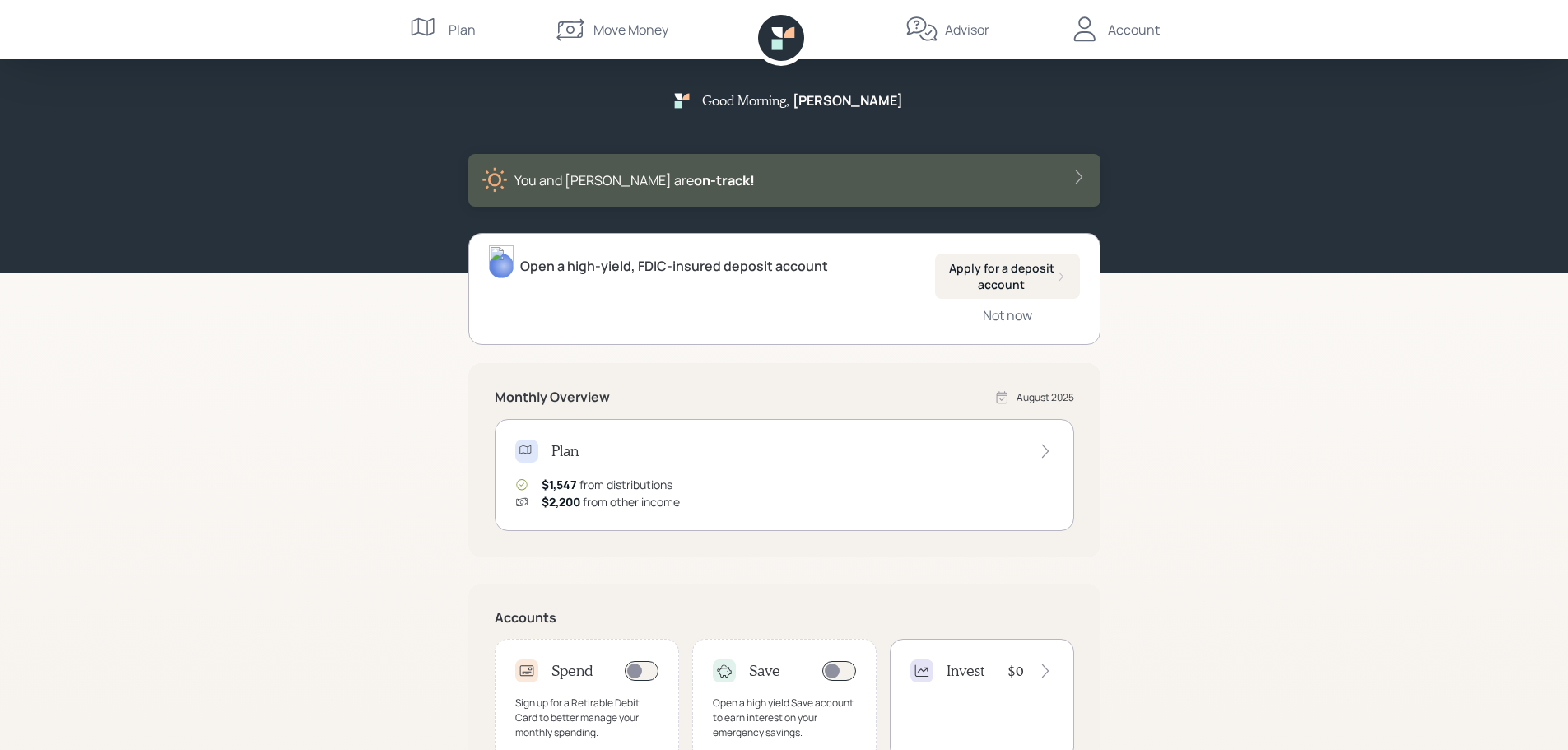
click at [429, 23] on icon at bounding box center [425, 29] width 32 height 32
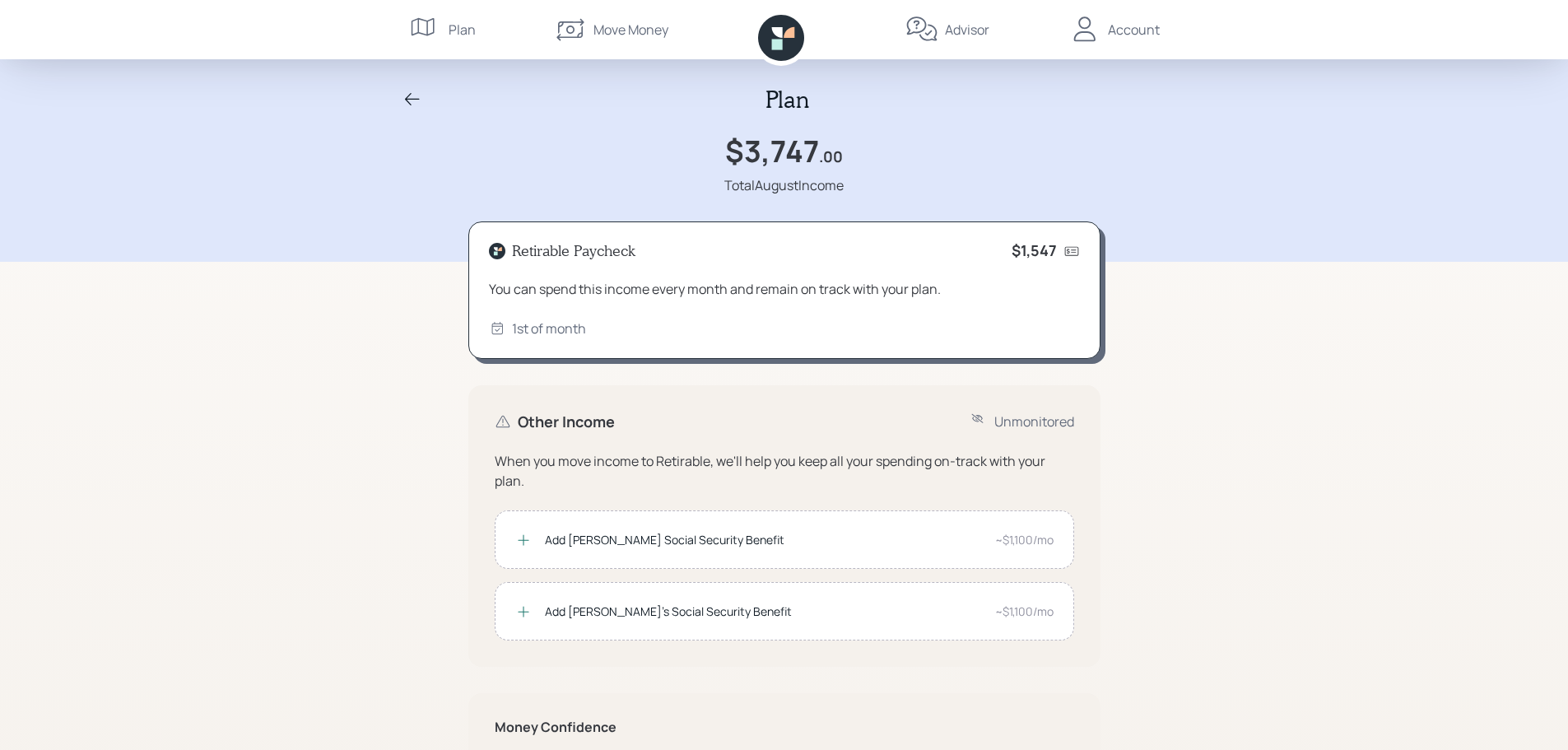
click at [465, 27] on div "Plan" at bounding box center [463, 30] width 28 height 20
click at [1072, 252] on icon at bounding box center [1071, 250] width 14 height 9
click at [498, 249] on icon at bounding box center [500, 249] width 4 height 4
drag, startPoint x: 590, startPoint y: 336, endPoint x: 736, endPoint y: 319, distance: 147.0
click at [597, 336] on div "1st of month" at bounding box center [784, 329] width 591 height 20
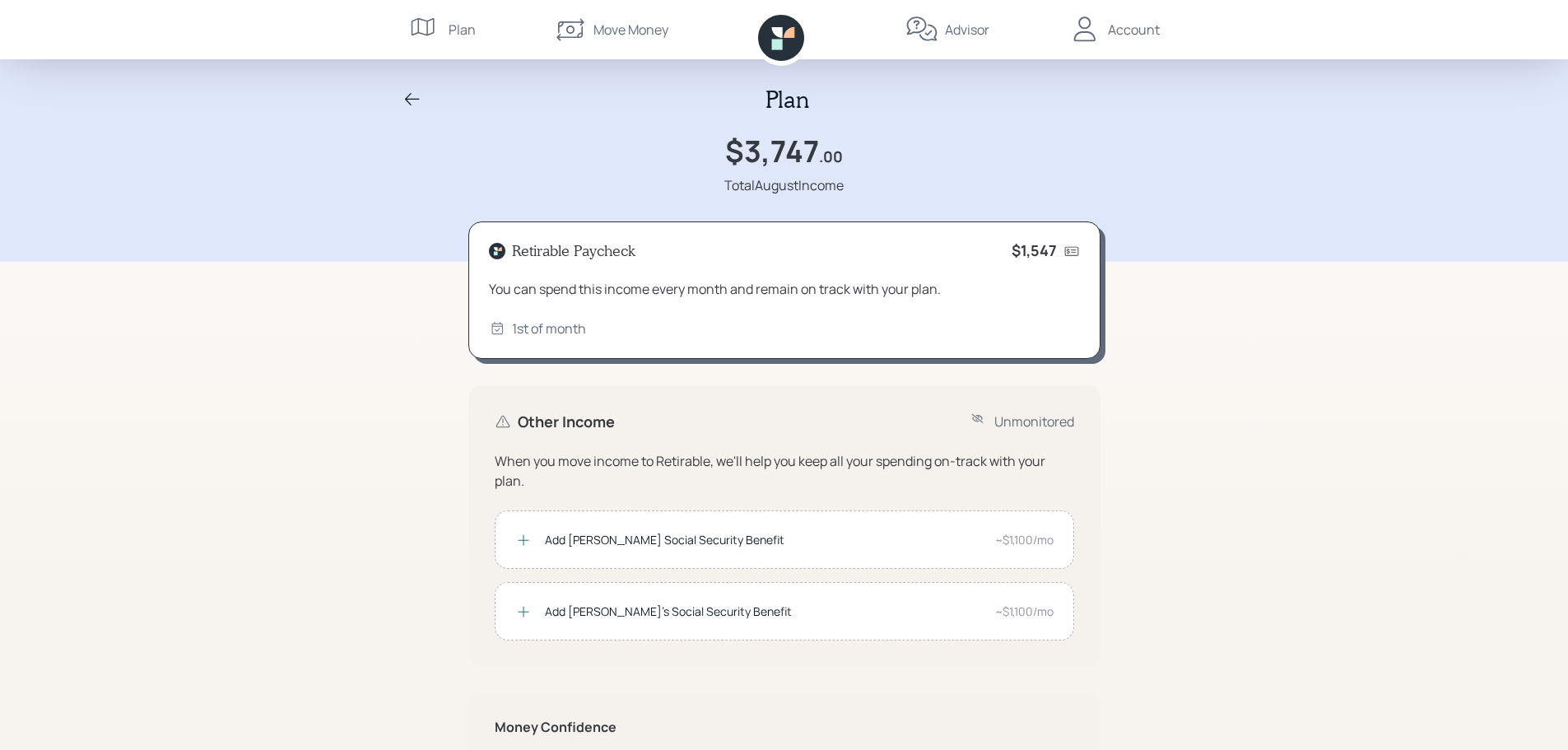
click at [1133, 32] on div "Account" at bounding box center [1133, 30] width 52 height 20
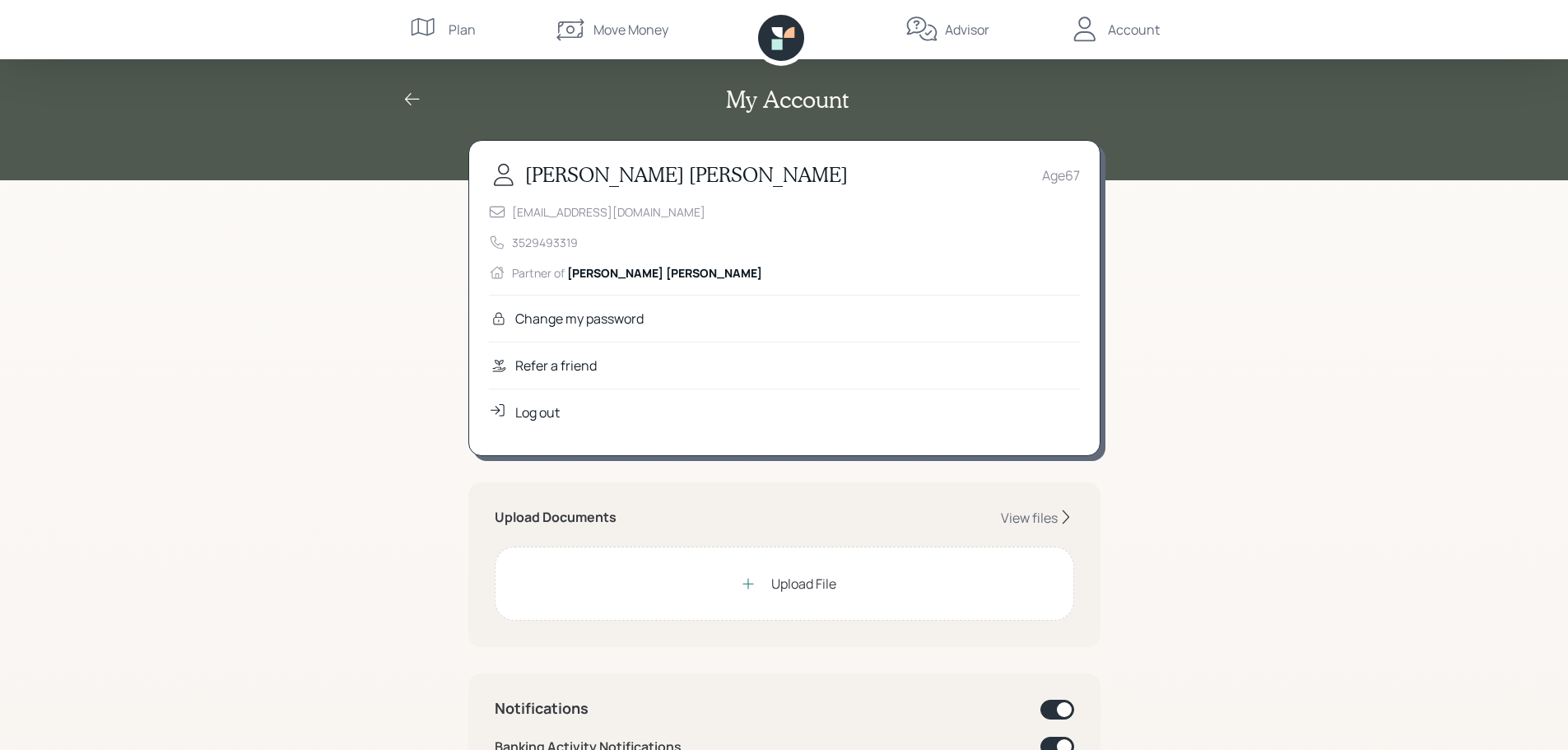
click at [521, 416] on div "Log out" at bounding box center [536, 412] width 44 height 20
